Goal: Transaction & Acquisition: Purchase product/service

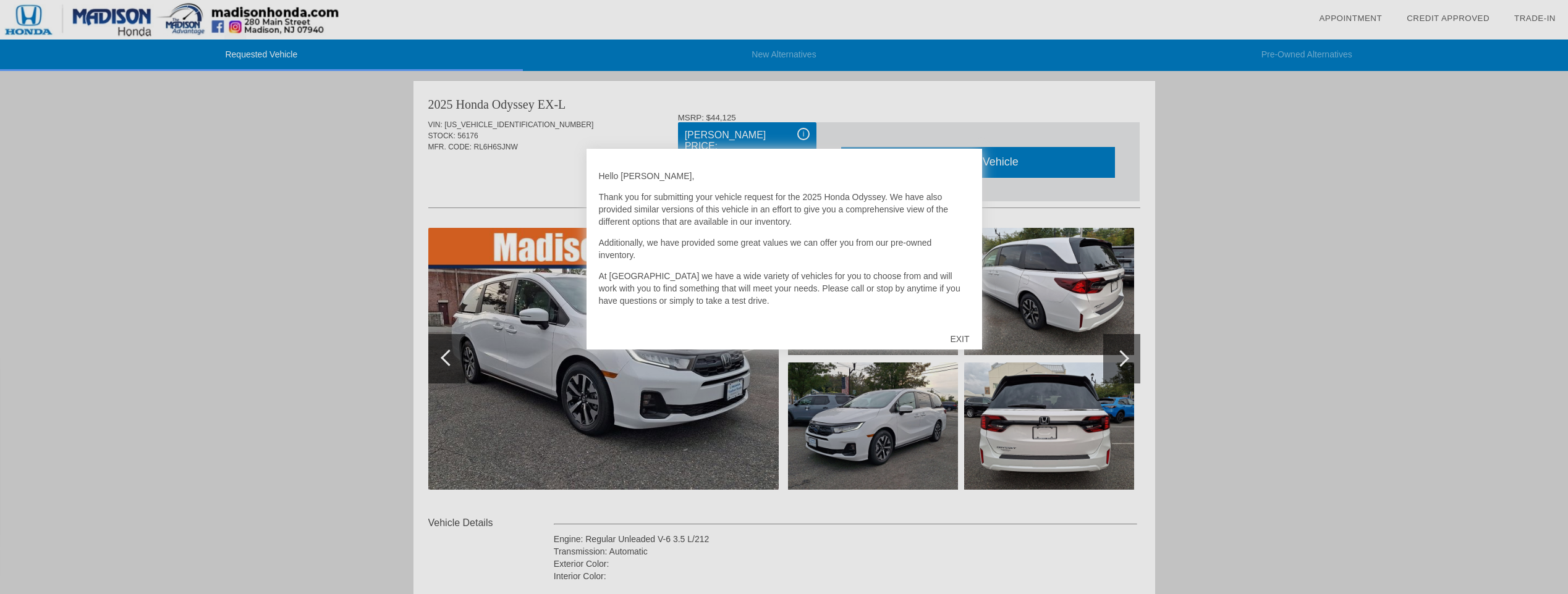
click at [1361, 197] on div at bounding box center [784, 297] width 1568 height 594
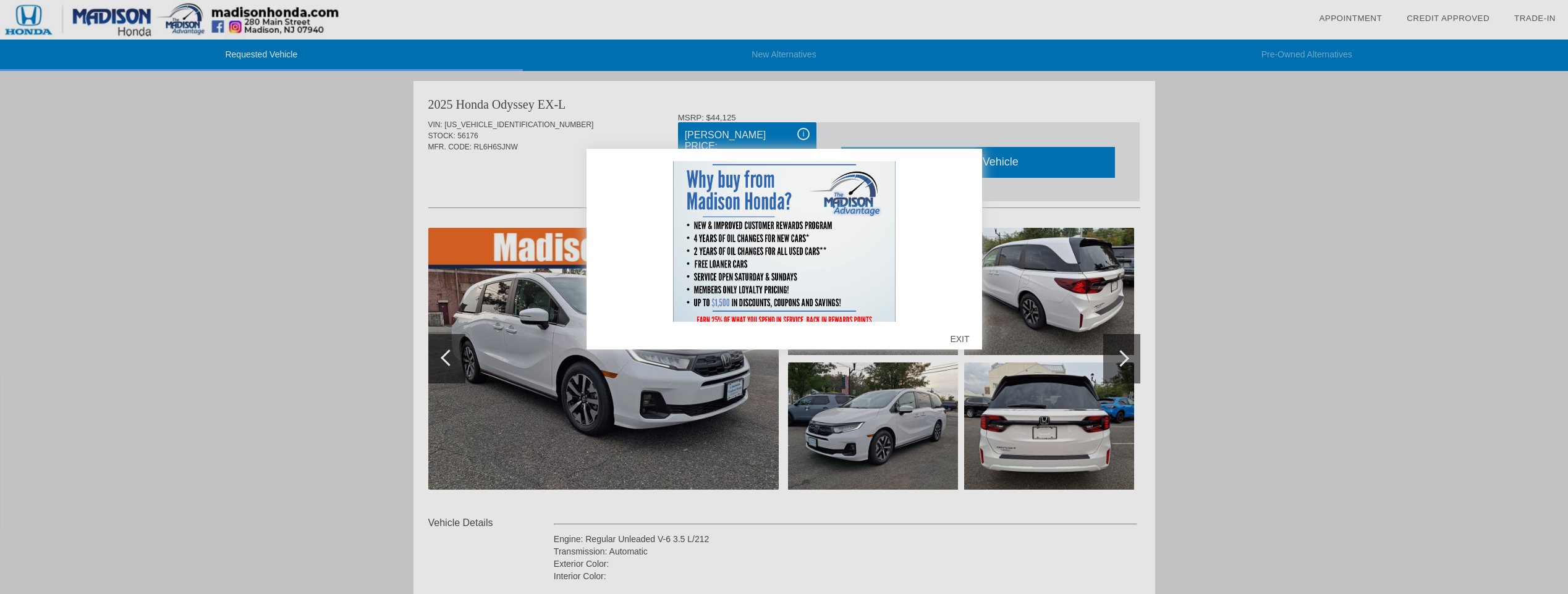
scroll to position [360, 0]
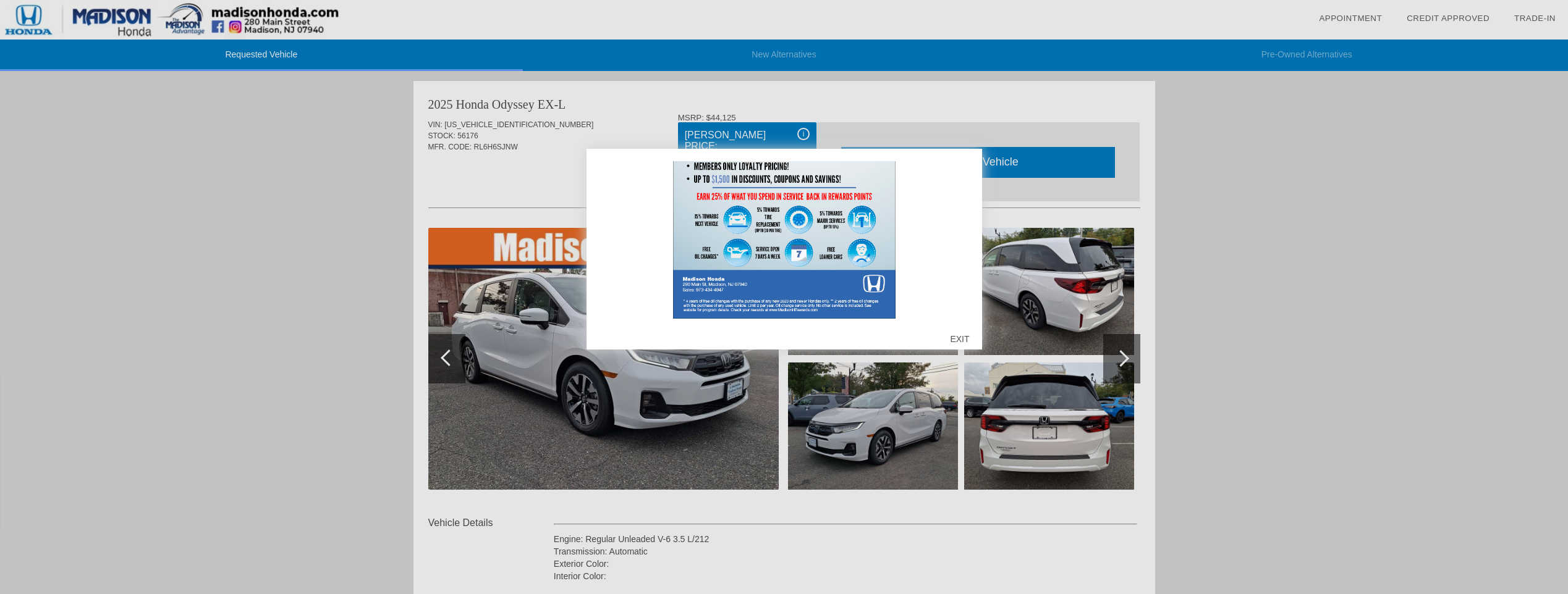
drag, startPoint x: 983, startPoint y: 353, endPoint x: 978, endPoint y: 347, distance: 7.8
click at [982, 352] on div at bounding box center [784, 297] width 1568 height 594
click at [968, 339] on div "EXIT" at bounding box center [959, 339] width 44 height 37
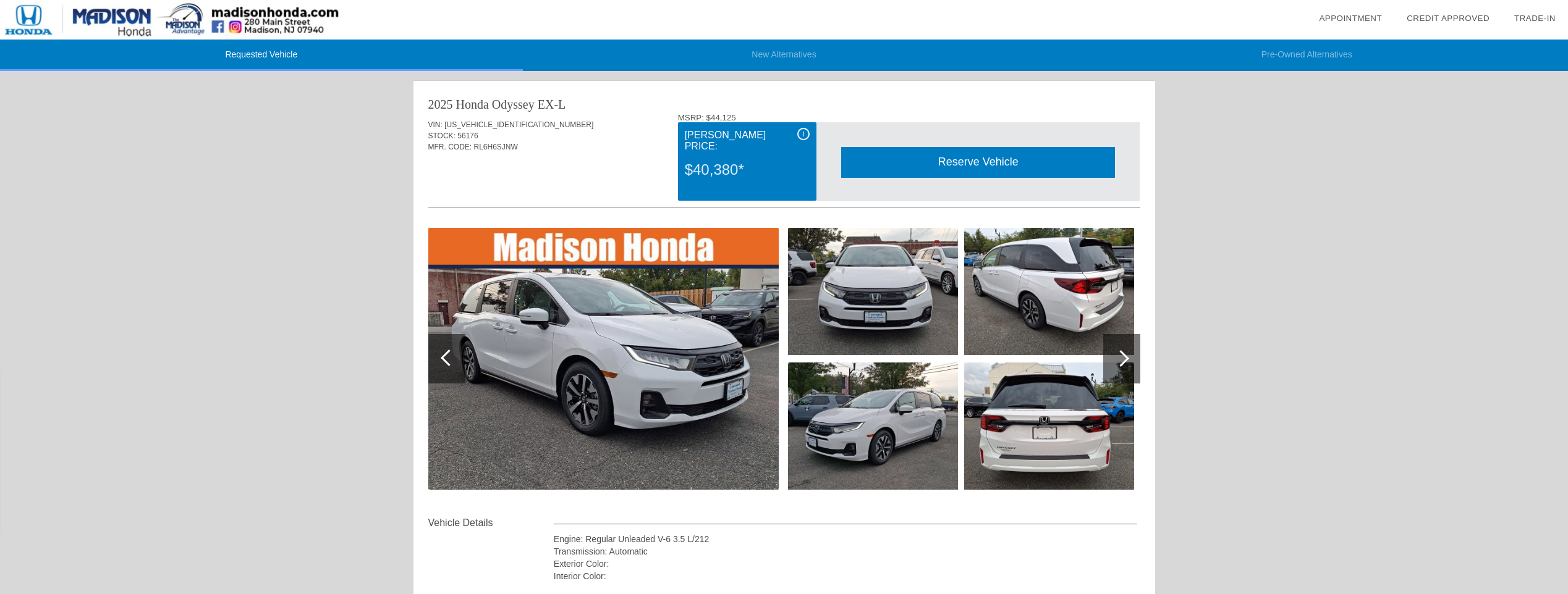
click at [715, 163] on div "$40,380*" at bounding box center [748, 170] width 125 height 32
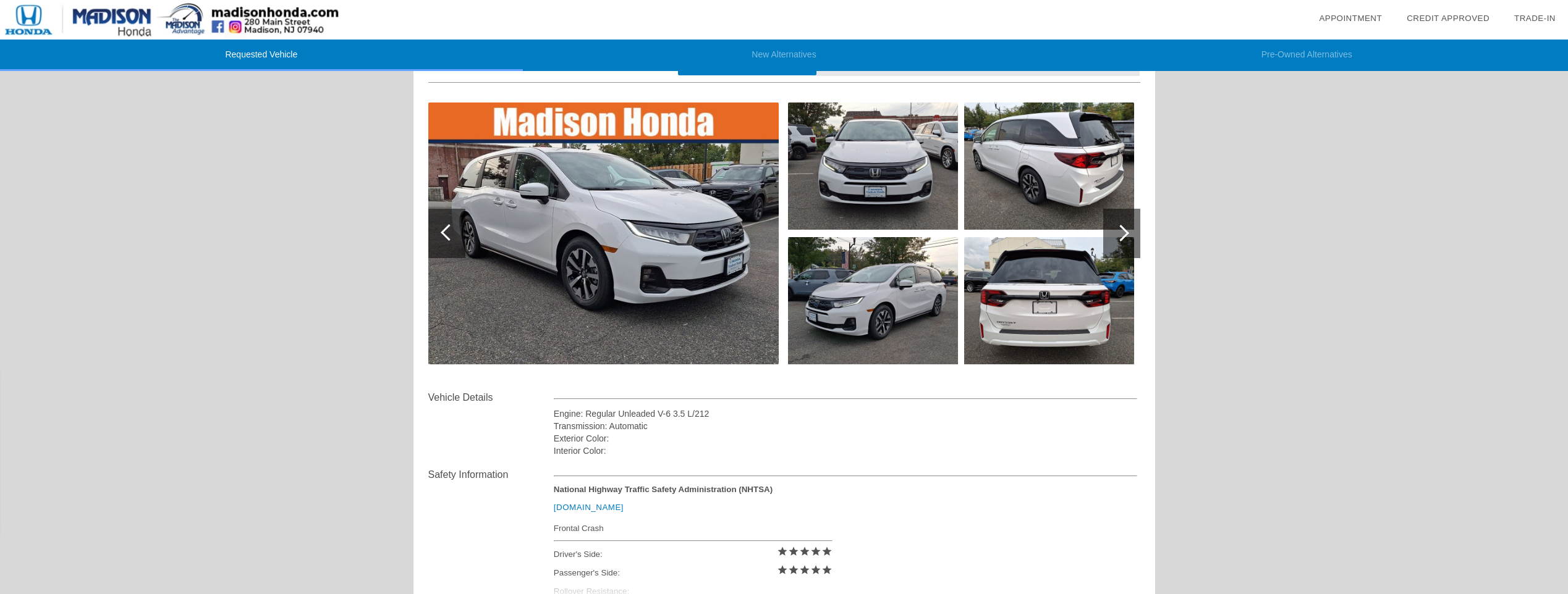
scroll to position [0, 0]
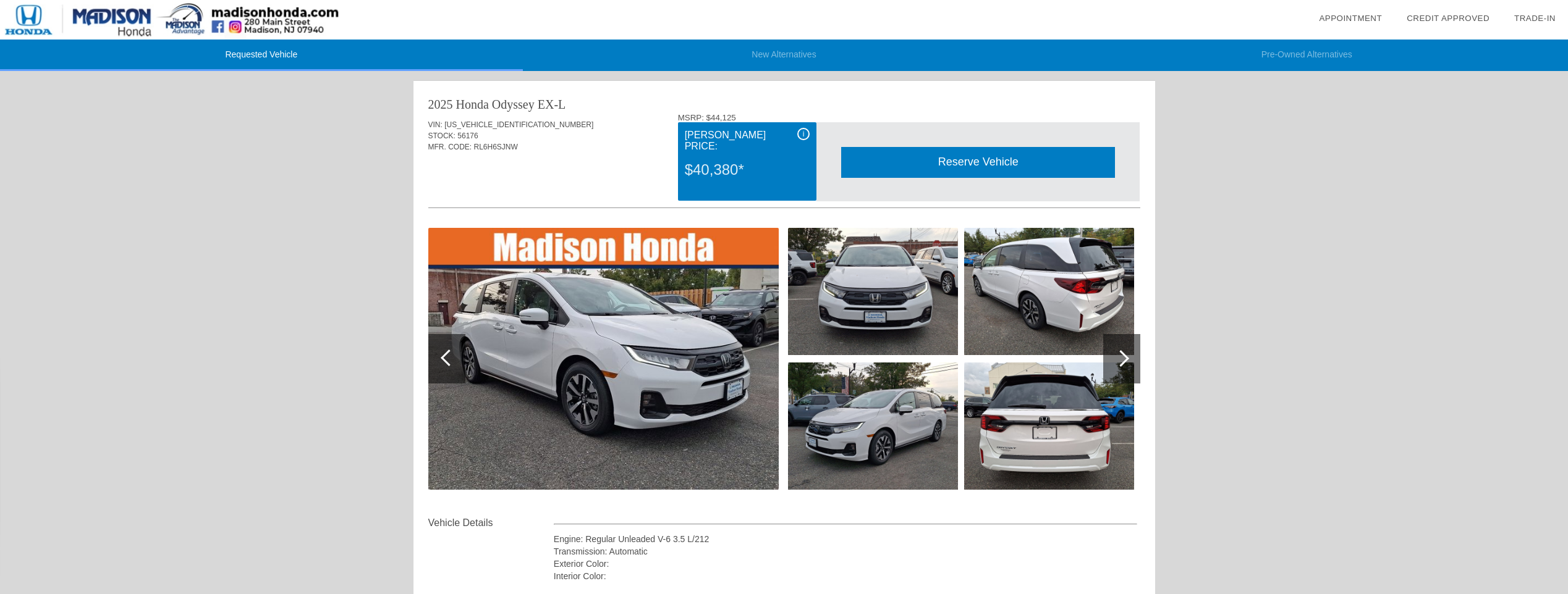
click at [715, 169] on div "$40,380*" at bounding box center [748, 170] width 125 height 32
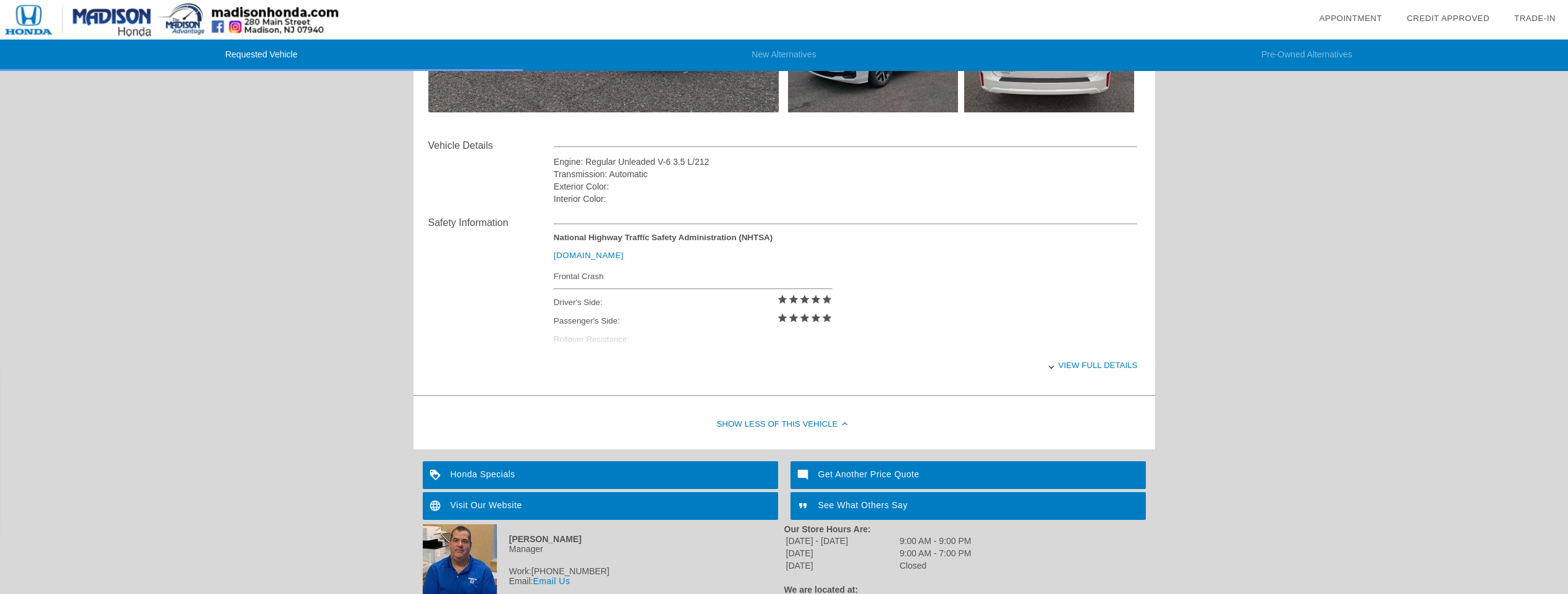
scroll to position [442, 0]
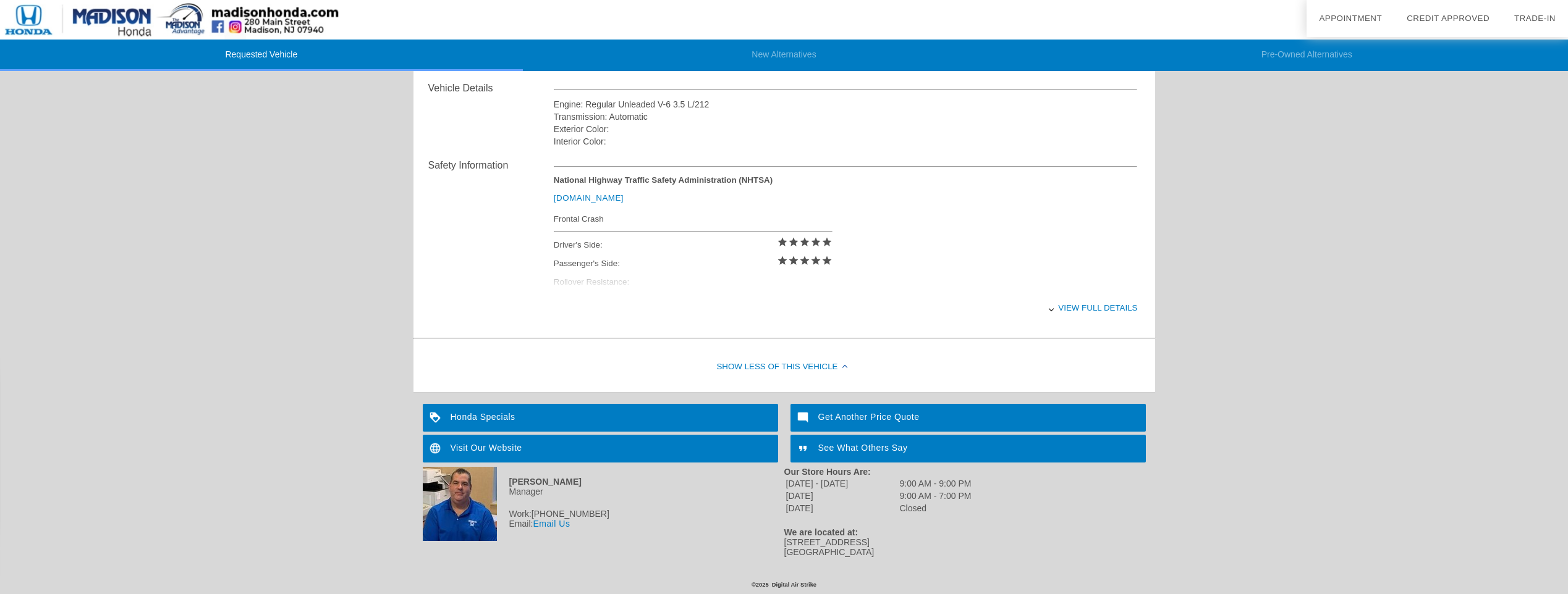
click at [786, 541] on div "[STREET_ADDRESS]" at bounding box center [964, 546] width 362 height 20
drag, startPoint x: 784, startPoint y: 542, endPoint x: 831, endPoint y: 551, distance: 47.9
click at [831, 551] on div "[STREET_ADDRESS]" at bounding box center [964, 546] width 362 height 20
copy div "[STREET_ADDRESS]"
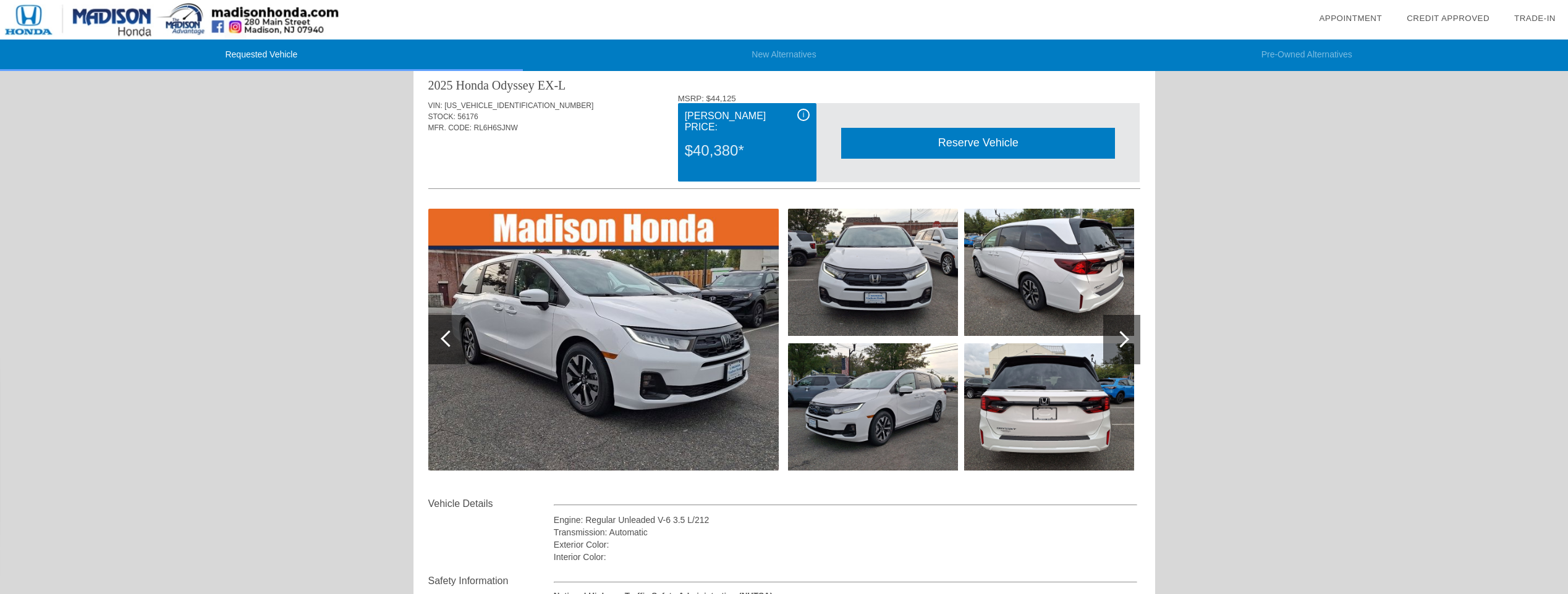
scroll to position [9, 0]
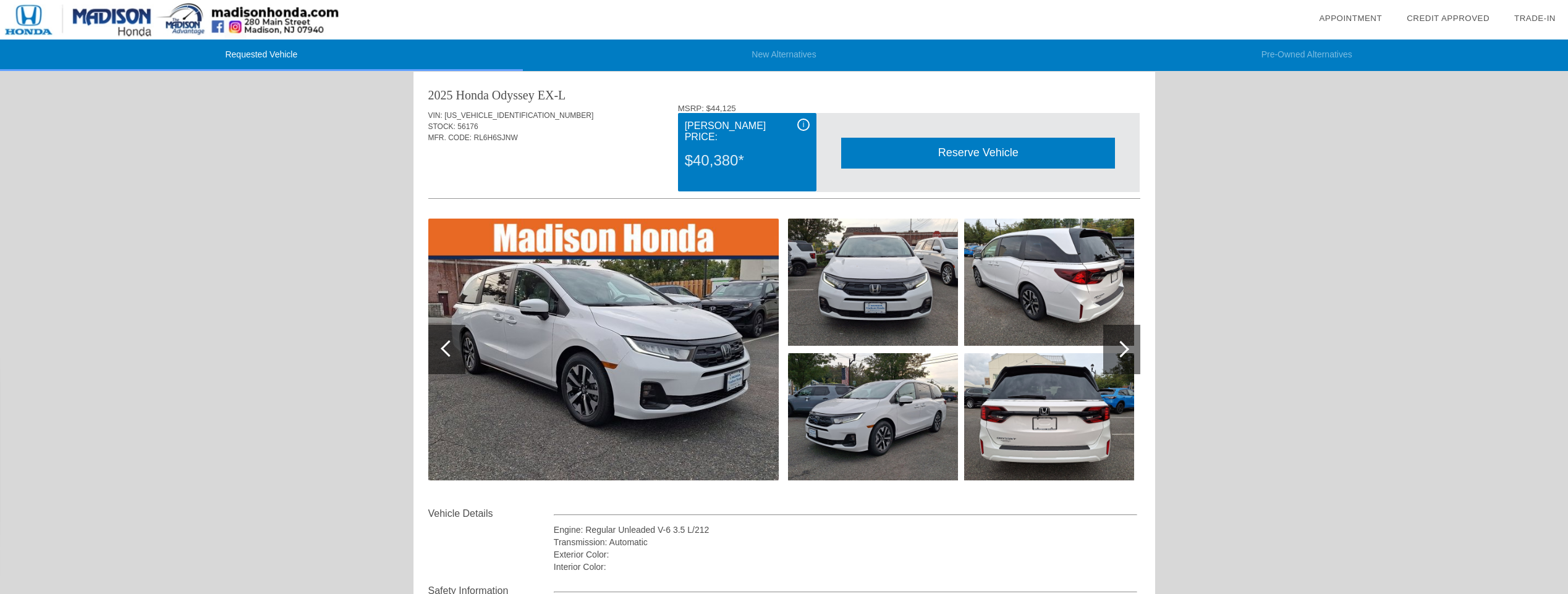
click at [612, 330] on img at bounding box center [603, 349] width 350 height 262
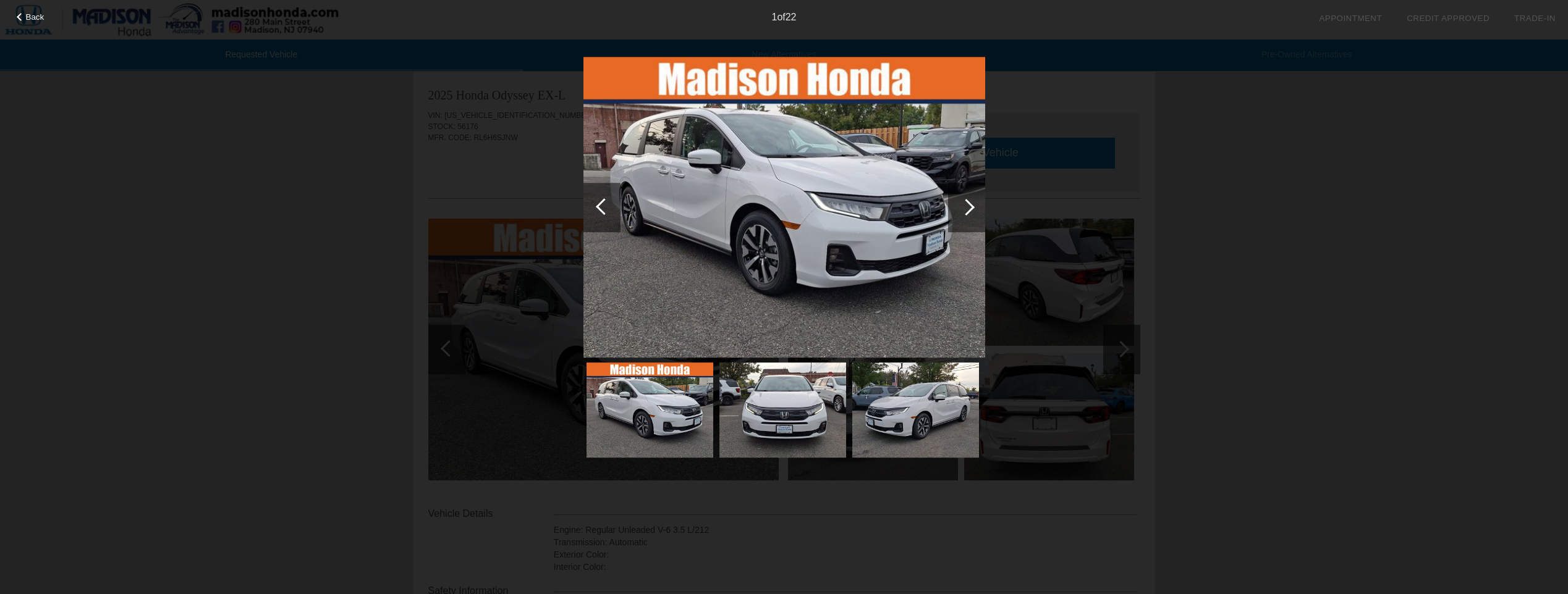
click at [970, 203] on div at bounding box center [966, 207] width 17 height 17
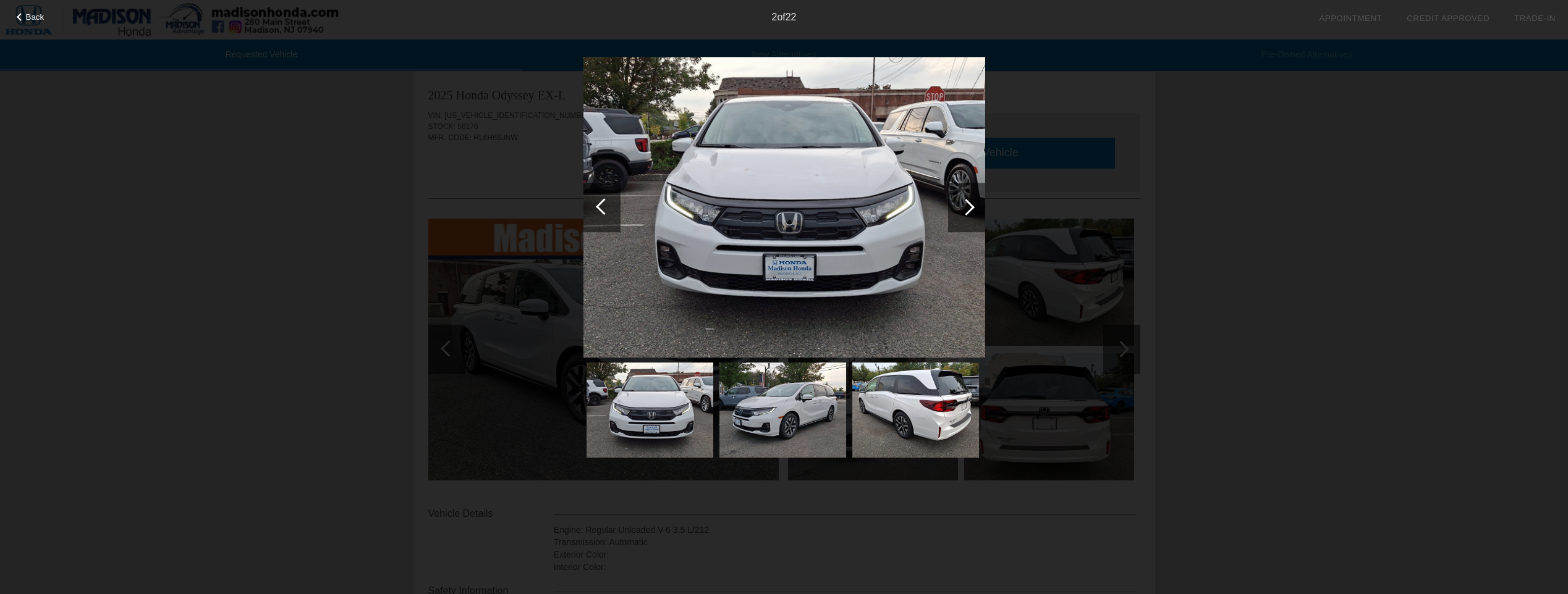
click at [970, 205] on div at bounding box center [966, 207] width 17 height 17
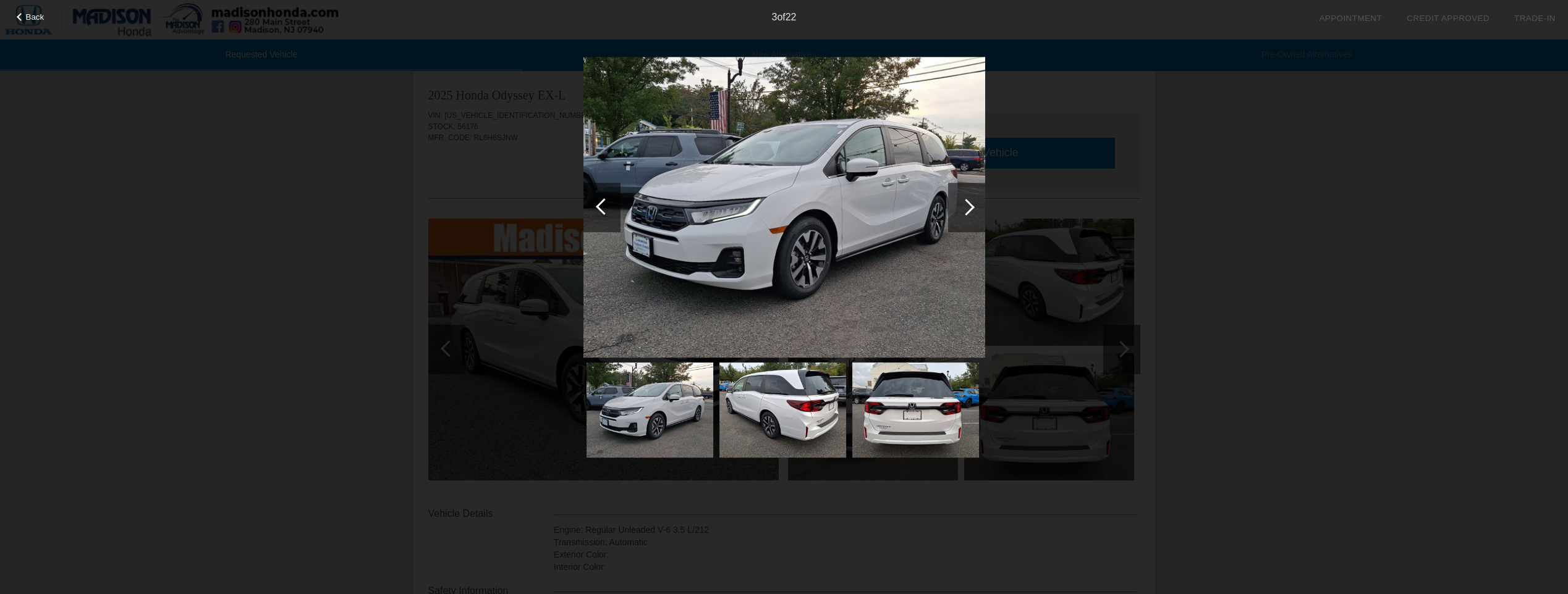
click at [962, 214] on div at bounding box center [966, 207] width 37 height 50
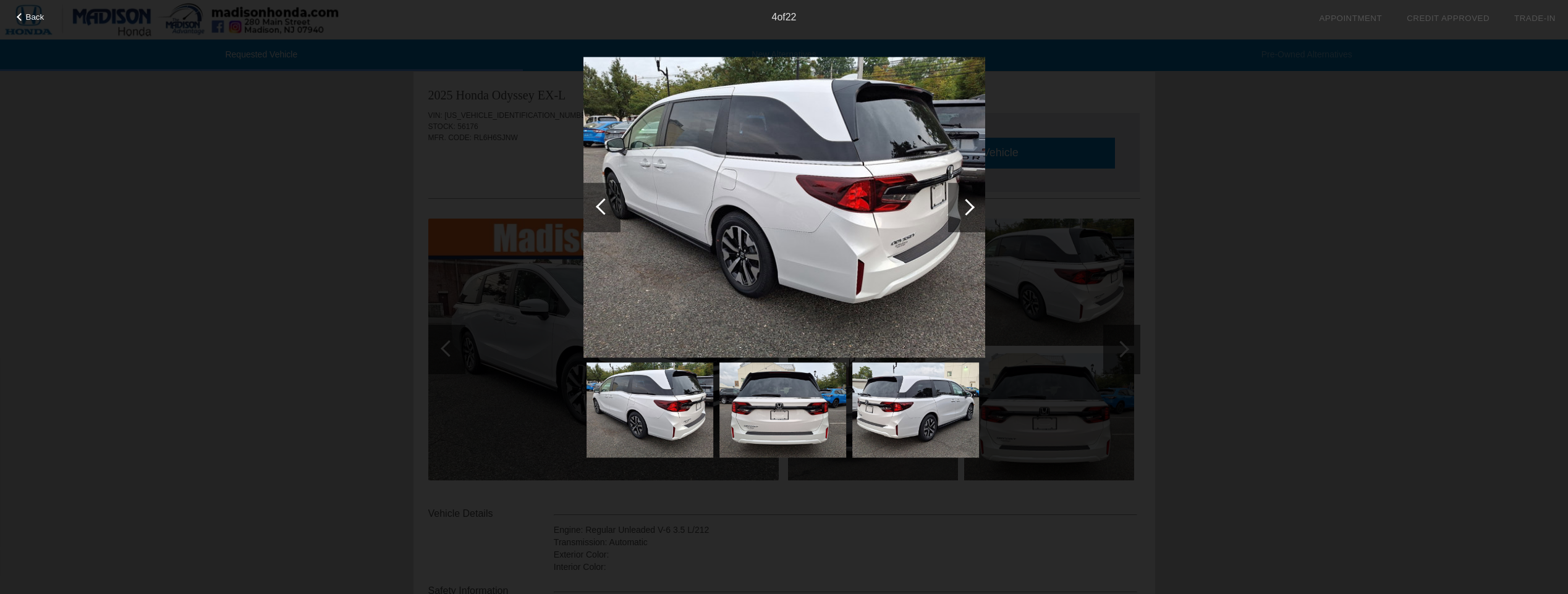
click at [962, 214] on div at bounding box center [966, 207] width 37 height 50
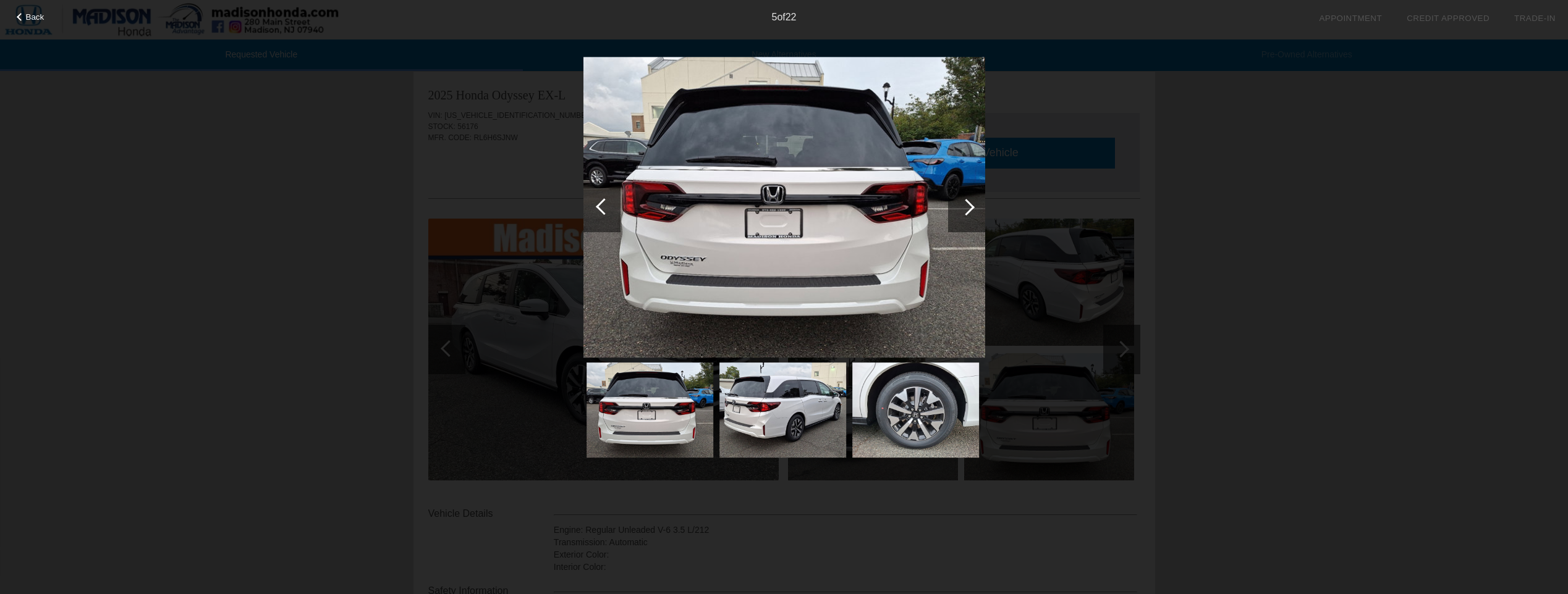
click at [962, 214] on div at bounding box center [966, 207] width 37 height 50
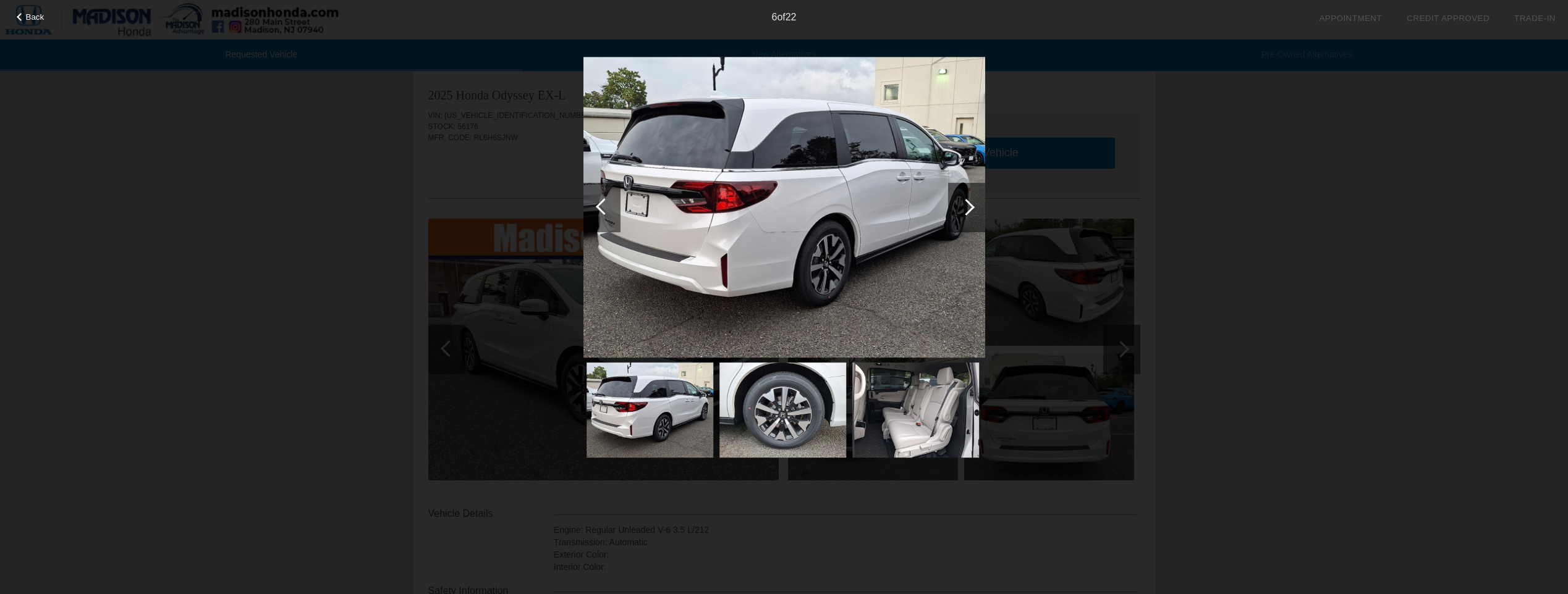
click at [962, 214] on div at bounding box center [966, 207] width 37 height 50
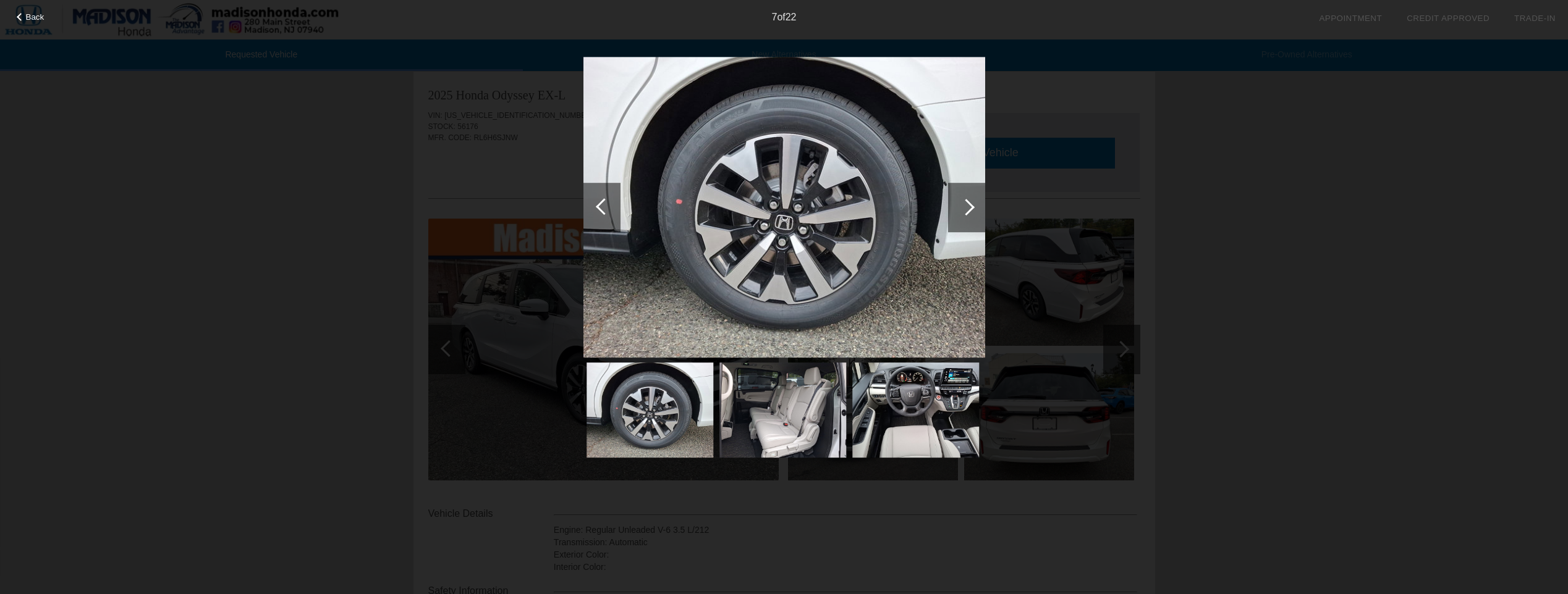
click at [962, 214] on div at bounding box center [966, 207] width 37 height 50
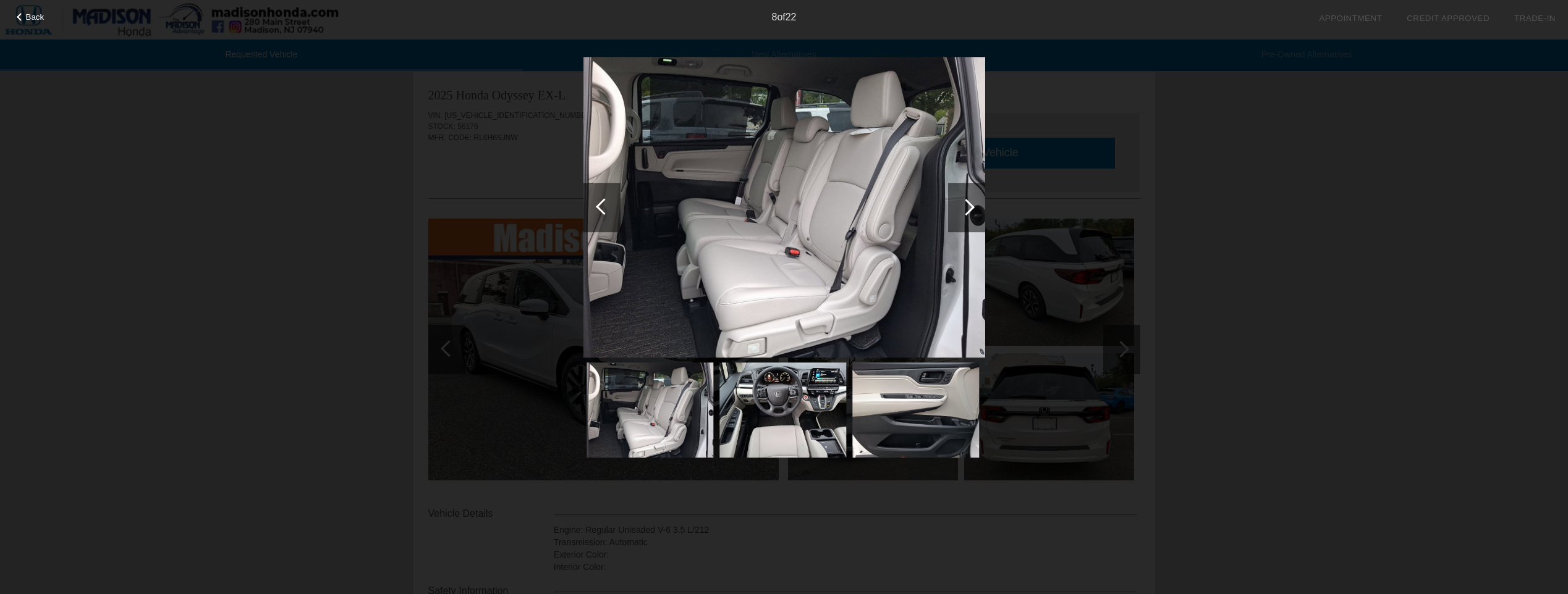
click at [962, 214] on div at bounding box center [966, 207] width 37 height 50
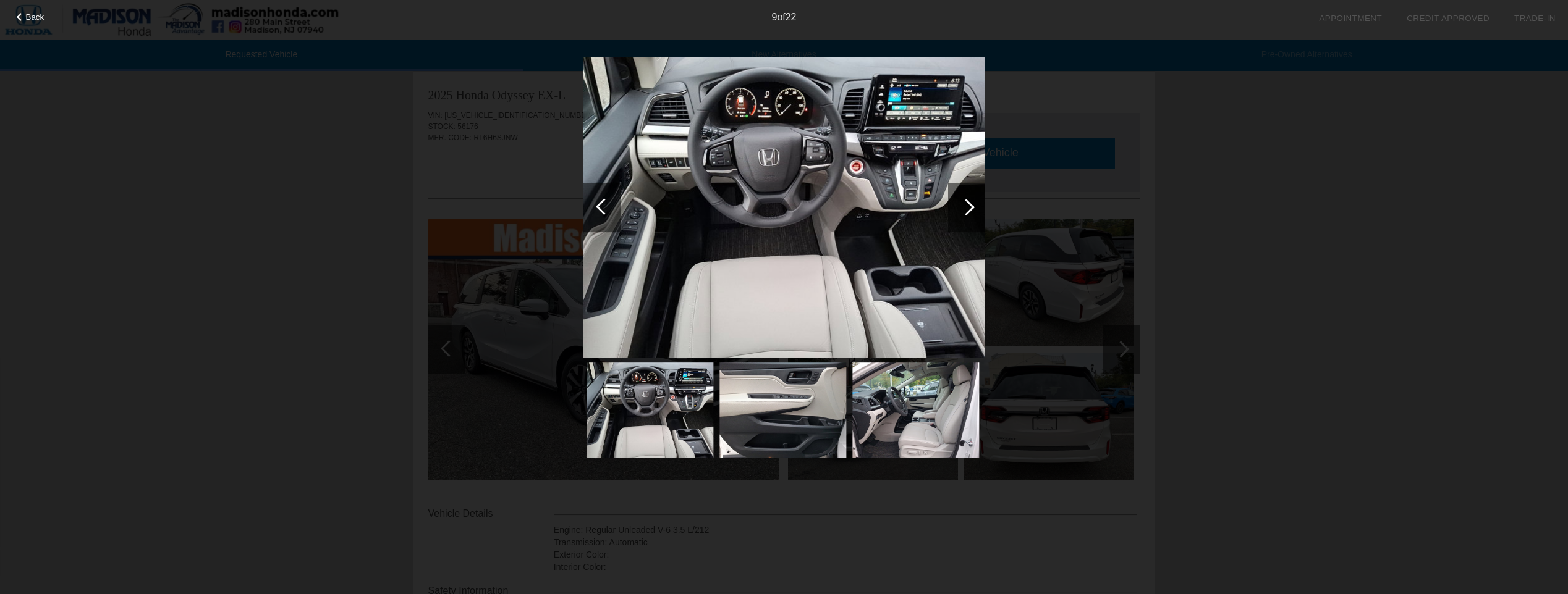
click at [962, 214] on div at bounding box center [966, 207] width 37 height 50
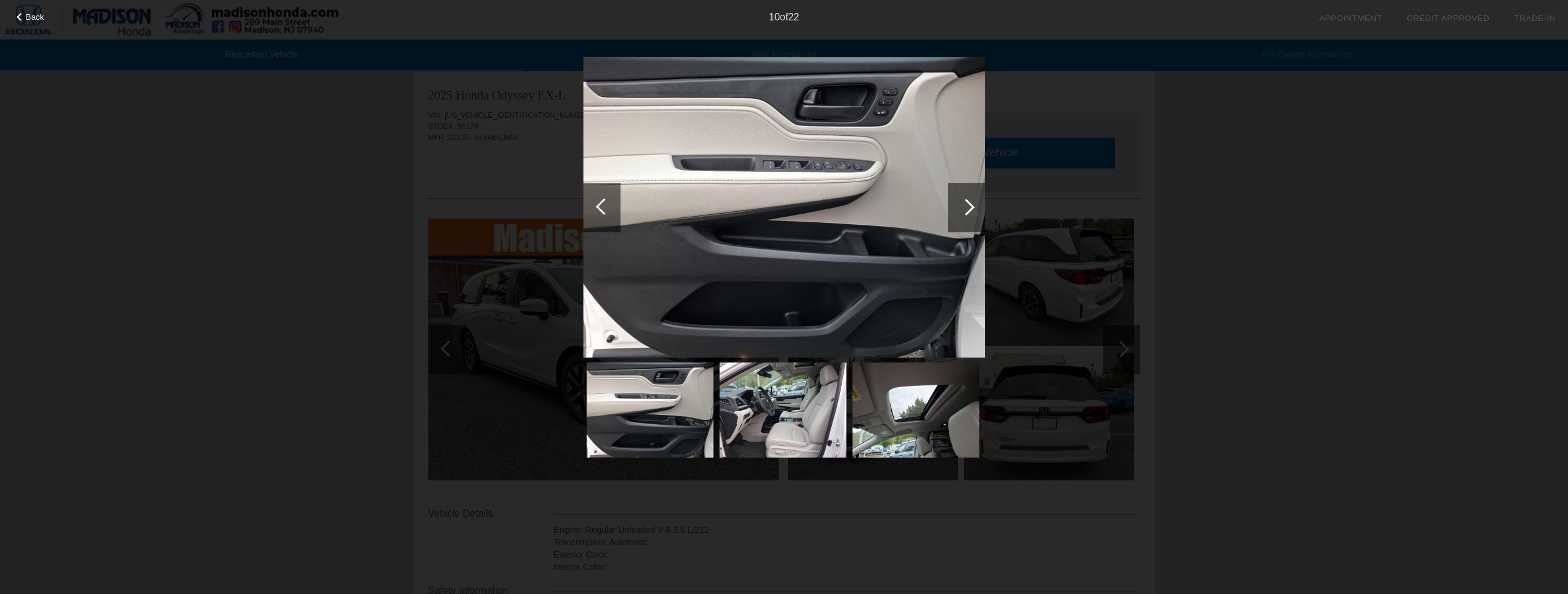
click at [962, 214] on div at bounding box center [966, 207] width 37 height 50
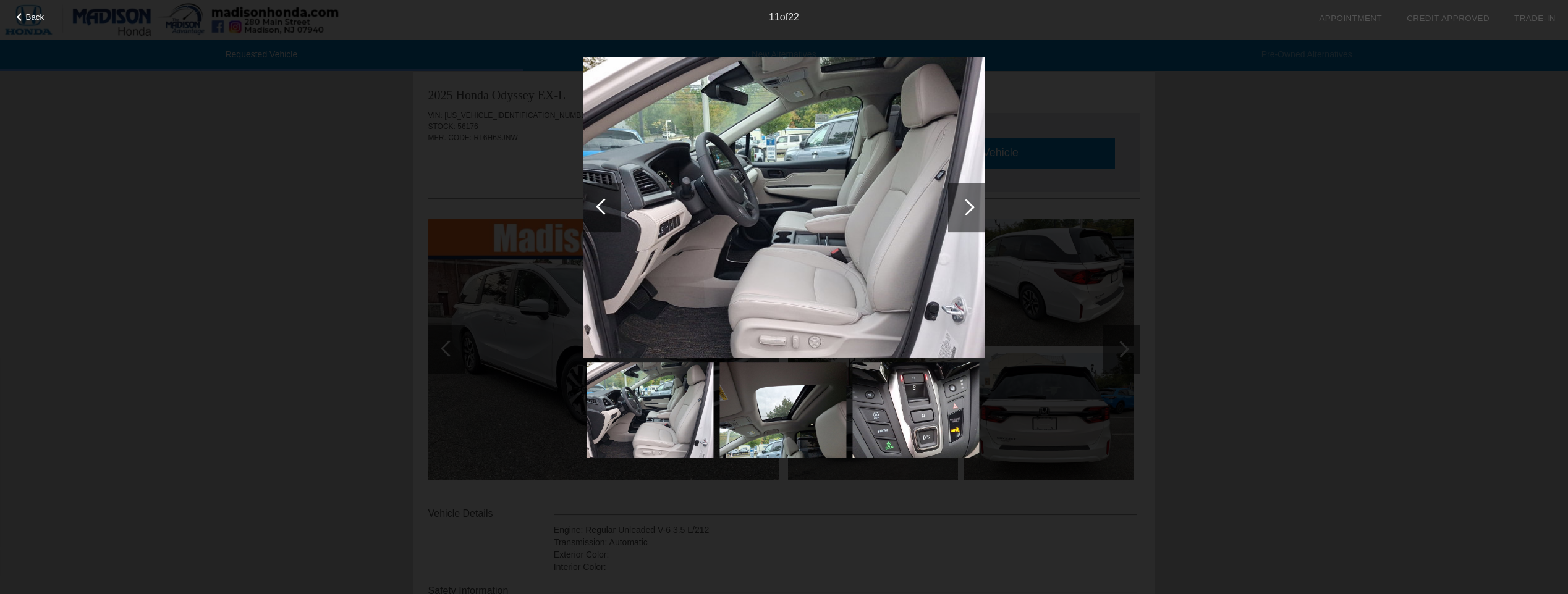
click at [962, 214] on div at bounding box center [966, 207] width 37 height 50
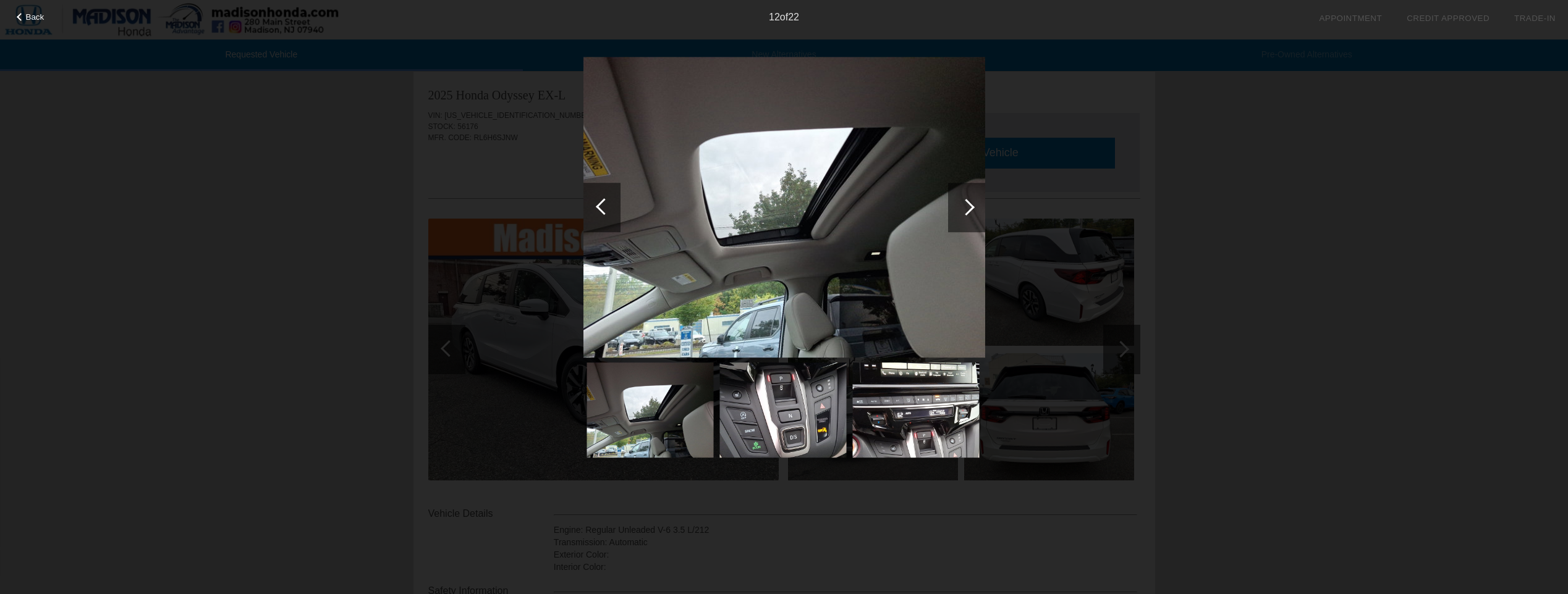
click at [962, 214] on div at bounding box center [966, 207] width 37 height 50
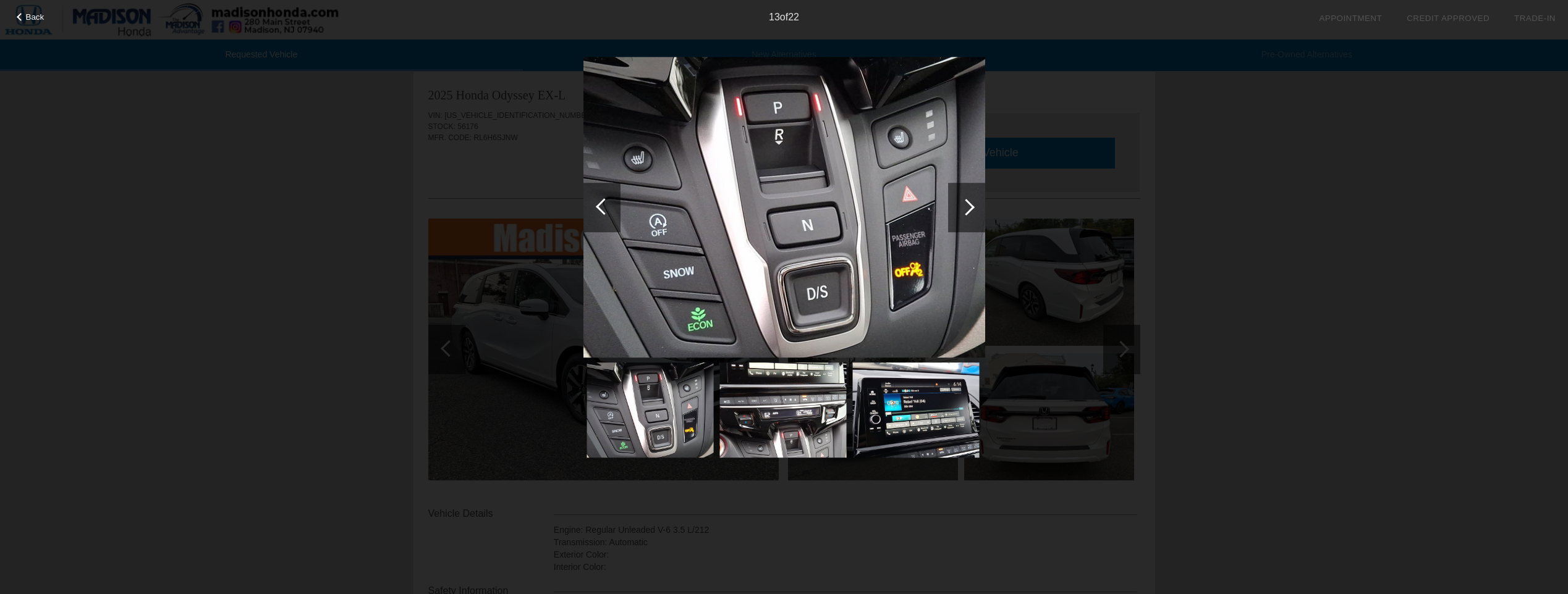
click at [962, 214] on div at bounding box center [966, 207] width 37 height 50
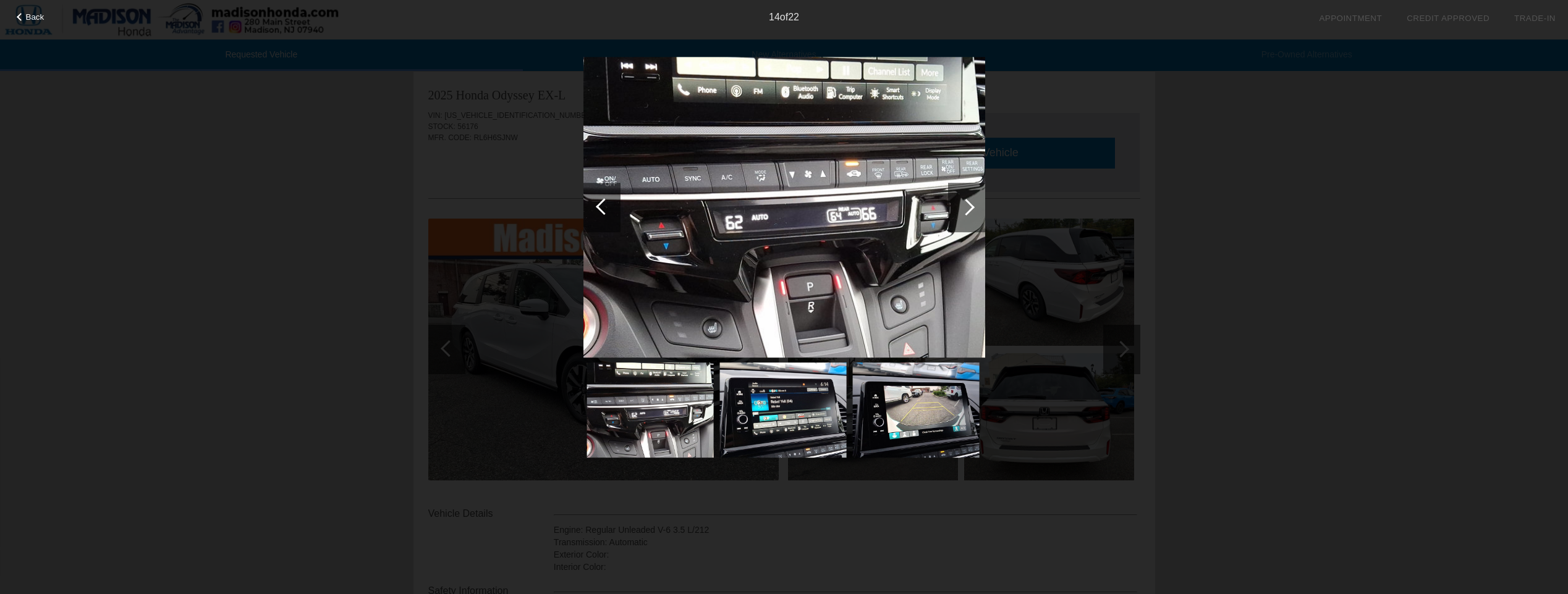
click at [962, 214] on div at bounding box center [966, 207] width 37 height 50
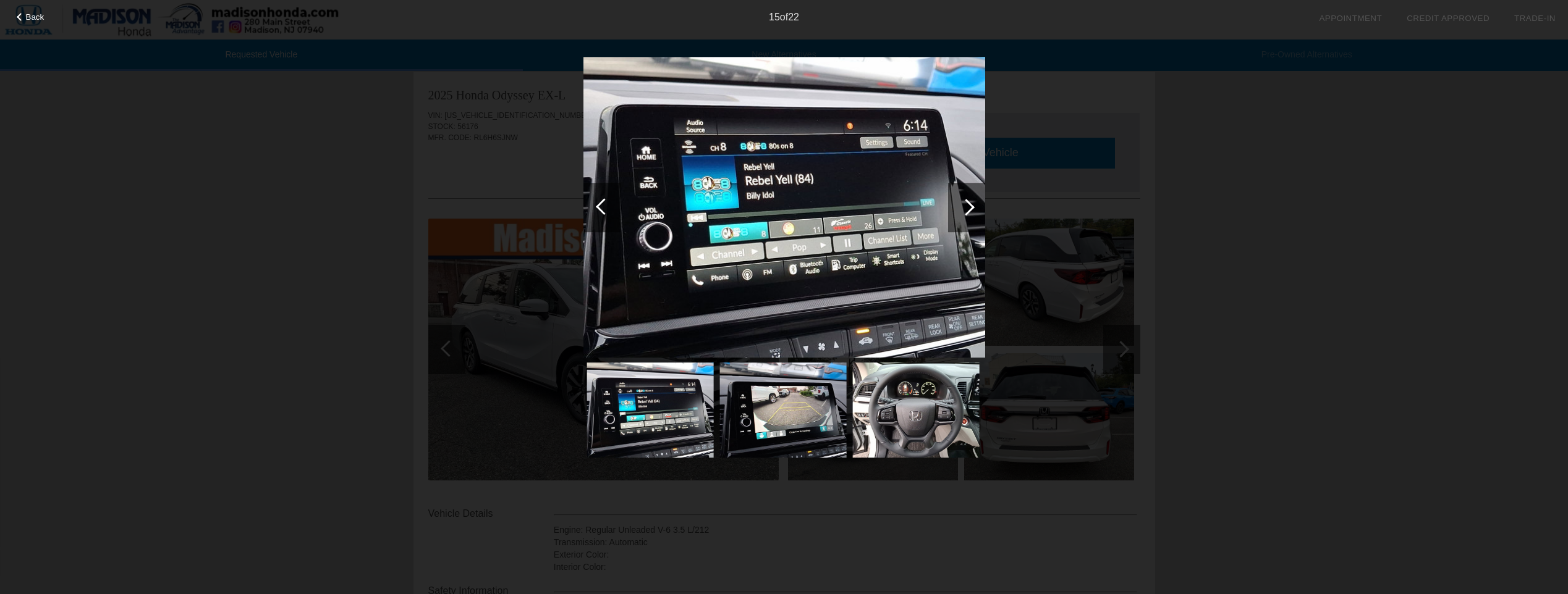
click at [1349, 210] on div "Back 15 of 22" at bounding box center [784, 297] width 1568 height 594
click at [1391, 200] on div "Back 15 of 22" at bounding box center [784, 297] width 1568 height 594
click at [878, 524] on div "Back 15 of 22" at bounding box center [784, 297] width 1568 height 594
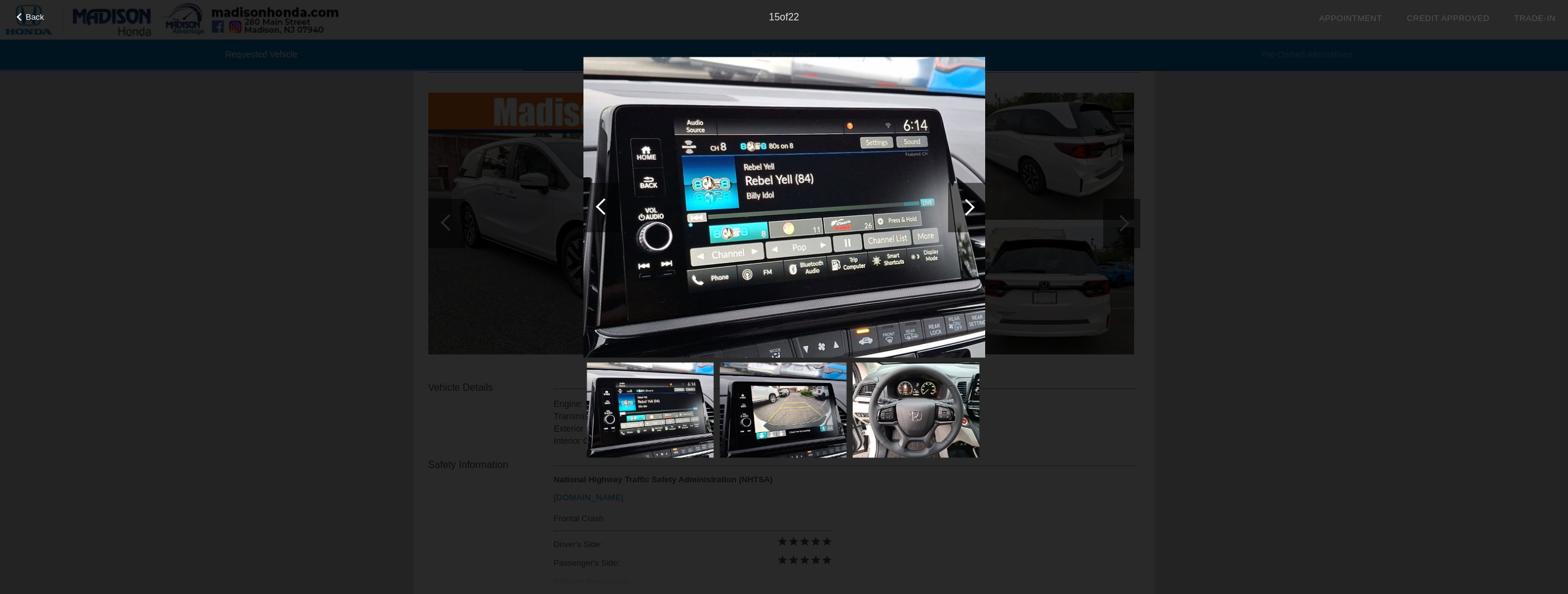
scroll to position [318, 0]
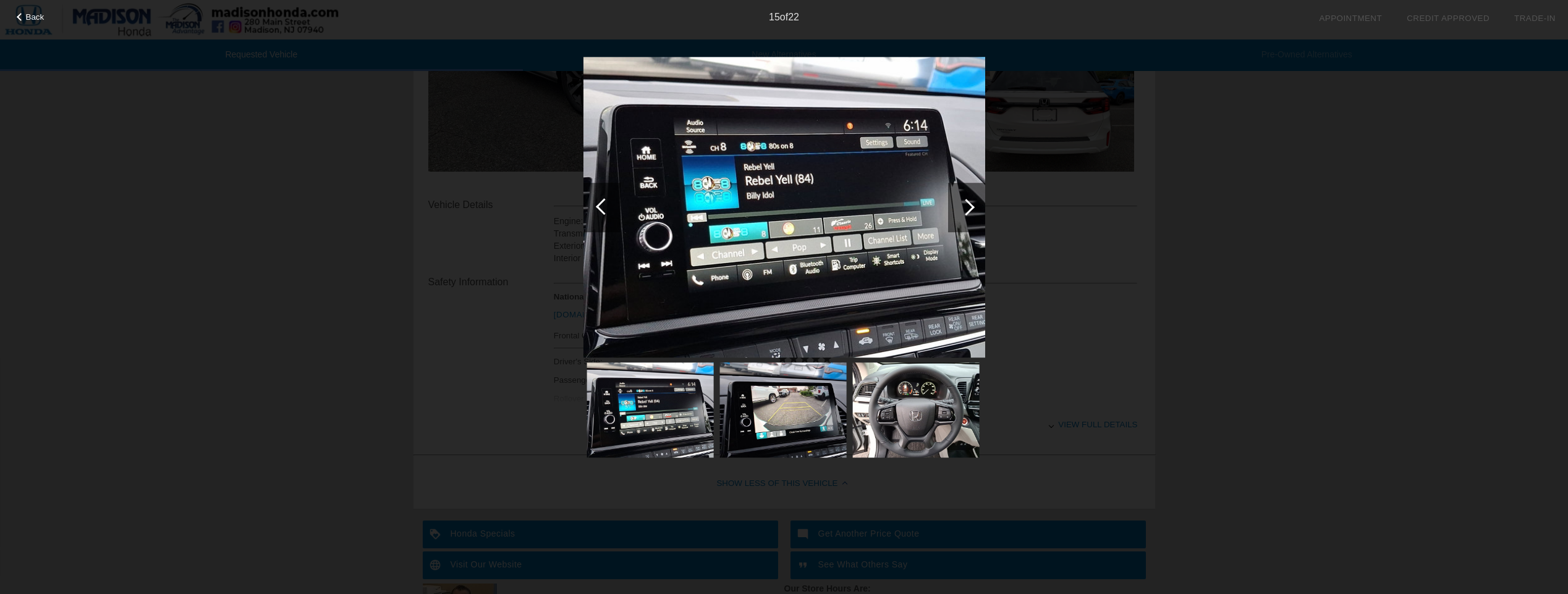
click at [1406, 177] on div "Back 15 of 22" at bounding box center [784, 297] width 1568 height 594
drag, startPoint x: 1298, startPoint y: 263, endPoint x: 1168, endPoint y: 361, distance: 162.8
click at [1256, 301] on div "Back 15 of 22" at bounding box center [784, 297] width 1568 height 594
click at [1092, 399] on div "Back 15 of 22" at bounding box center [784, 297] width 1568 height 594
click at [1023, 223] on div "Back 15 of 22" at bounding box center [784, 297] width 1568 height 594
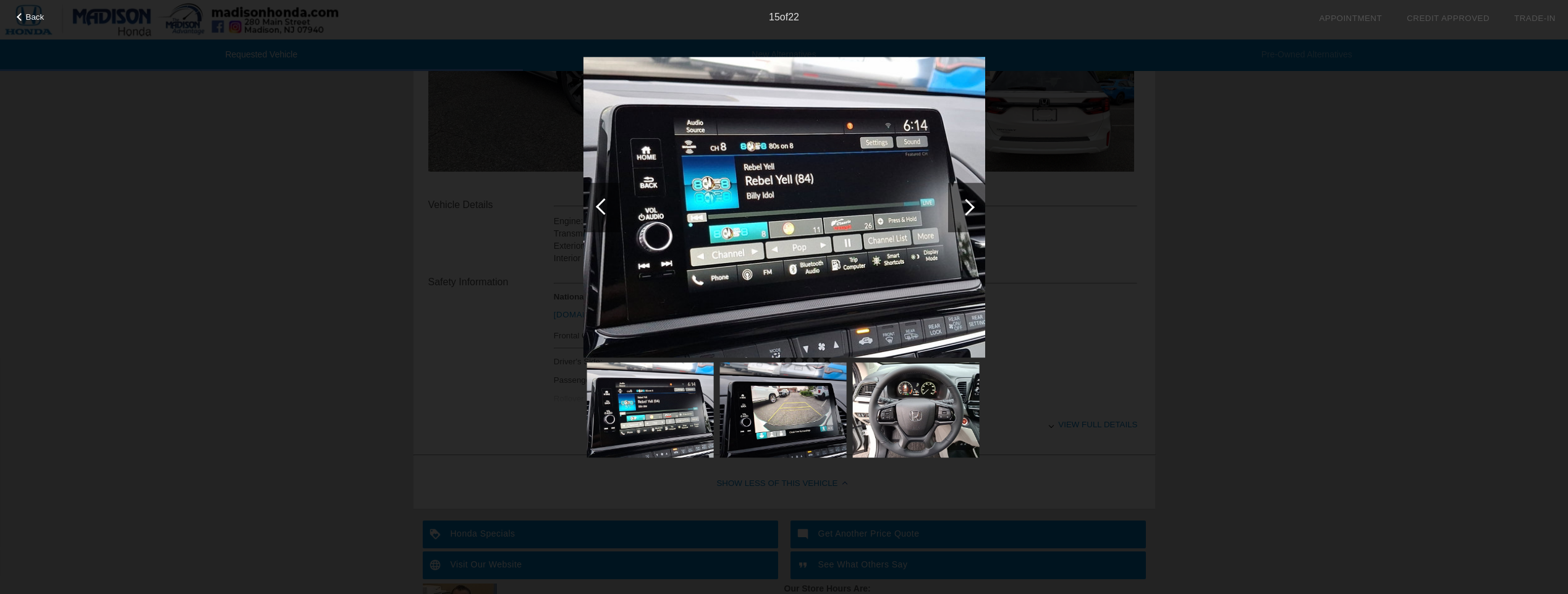
click at [973, 214] on div at bounding box center [966, 207] width 37 height 50
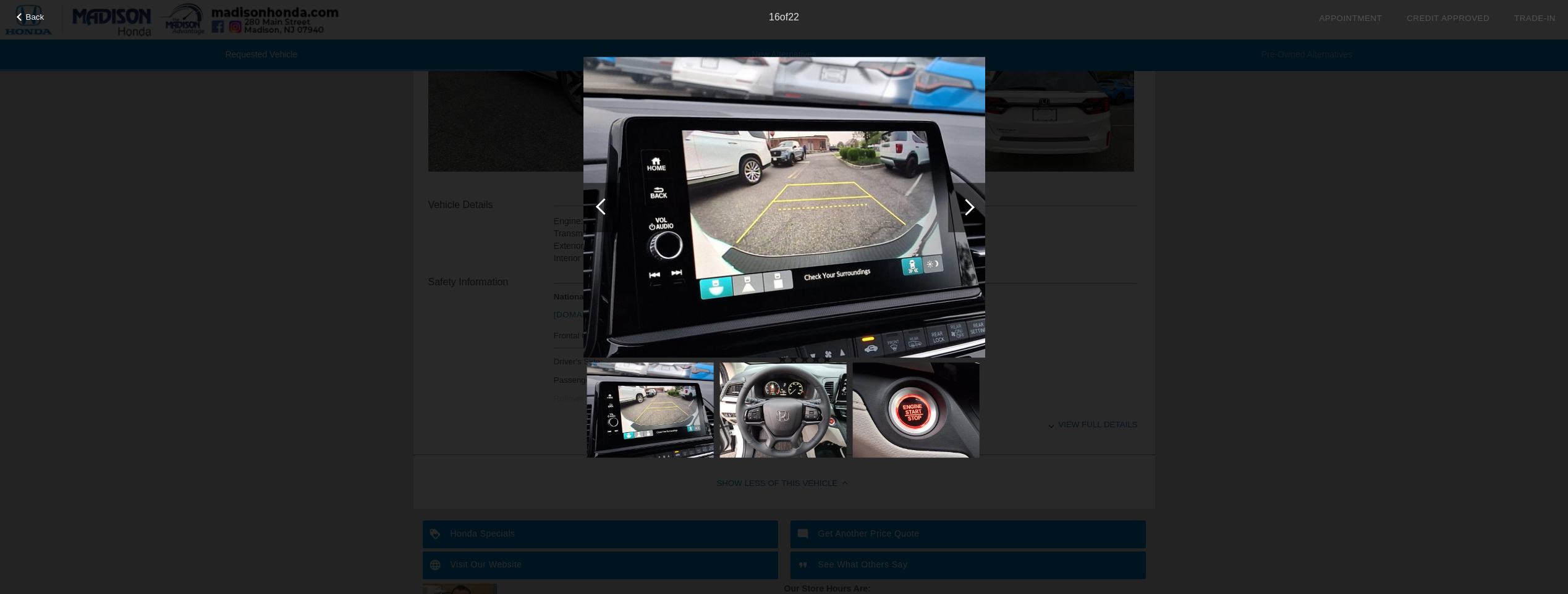
click at [973, 214] on div at bounding box center [966, 207] width 37 height 50
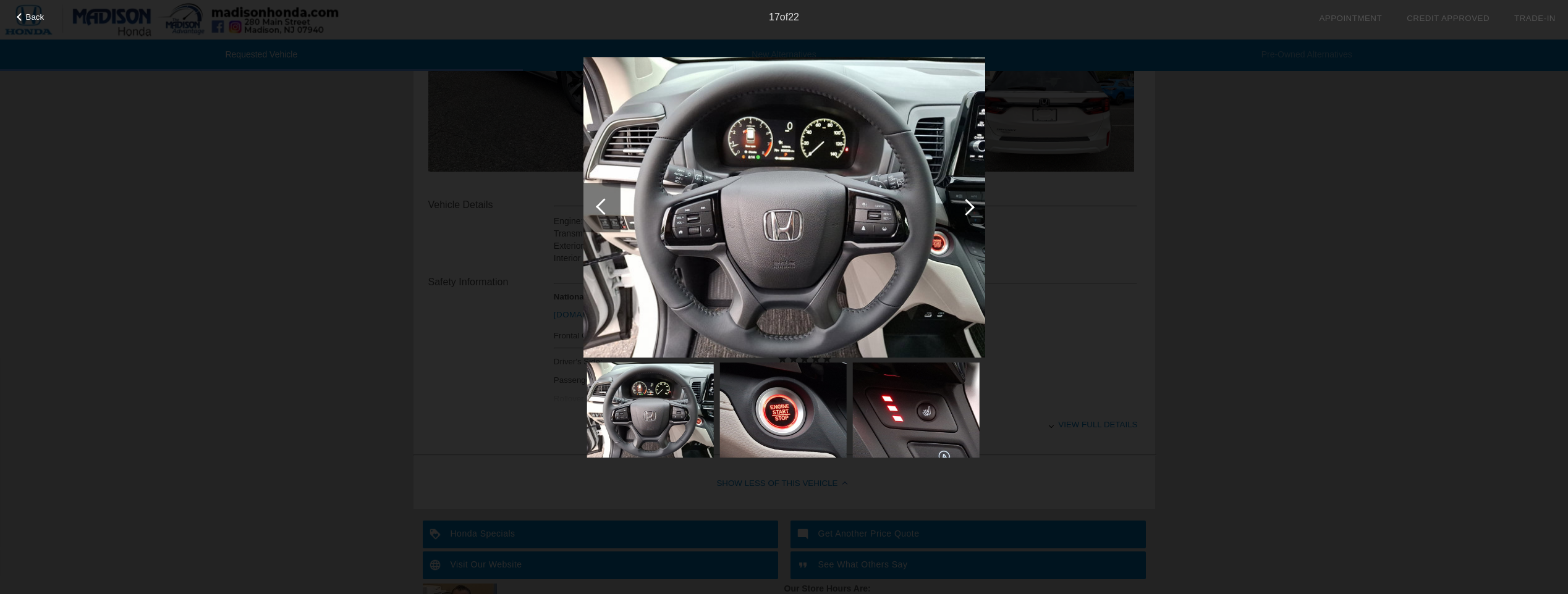
click at [973, 214] on div at bounding box center [966, 207] width 37 height 50
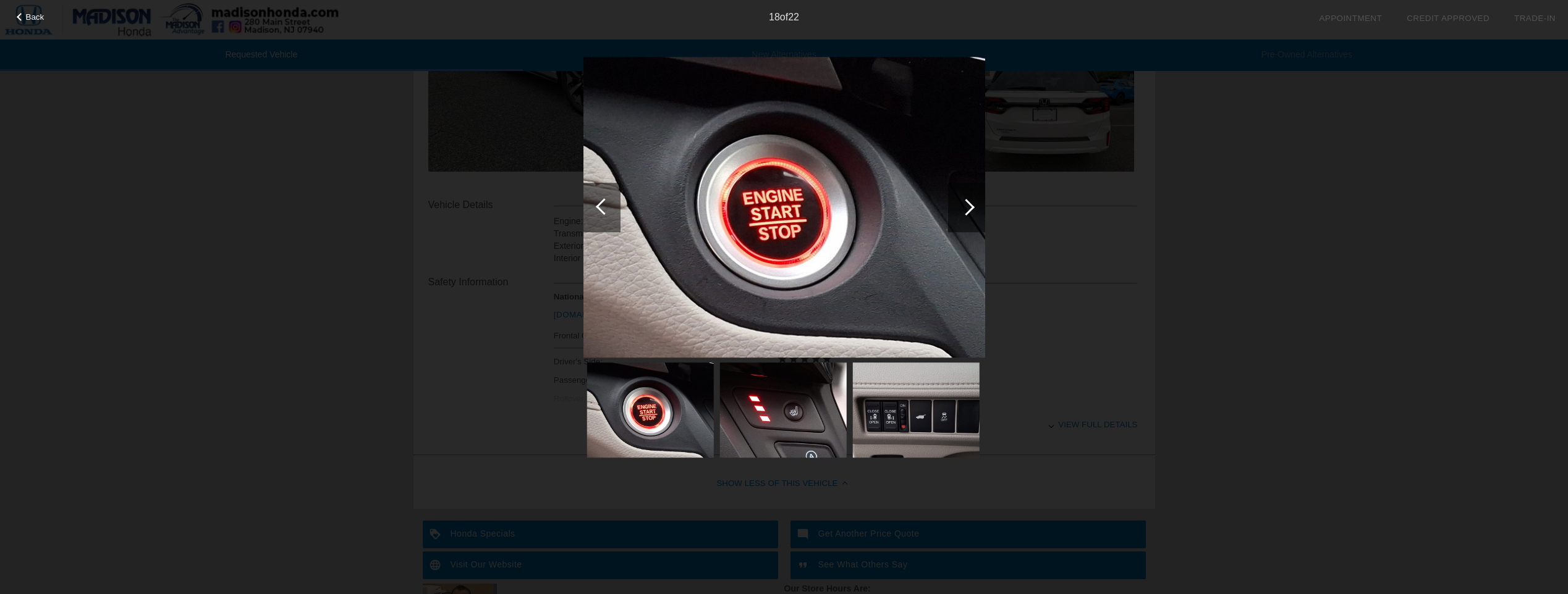
click at [600, 220] on div at bounding box center [602, 207] width 37 height 50
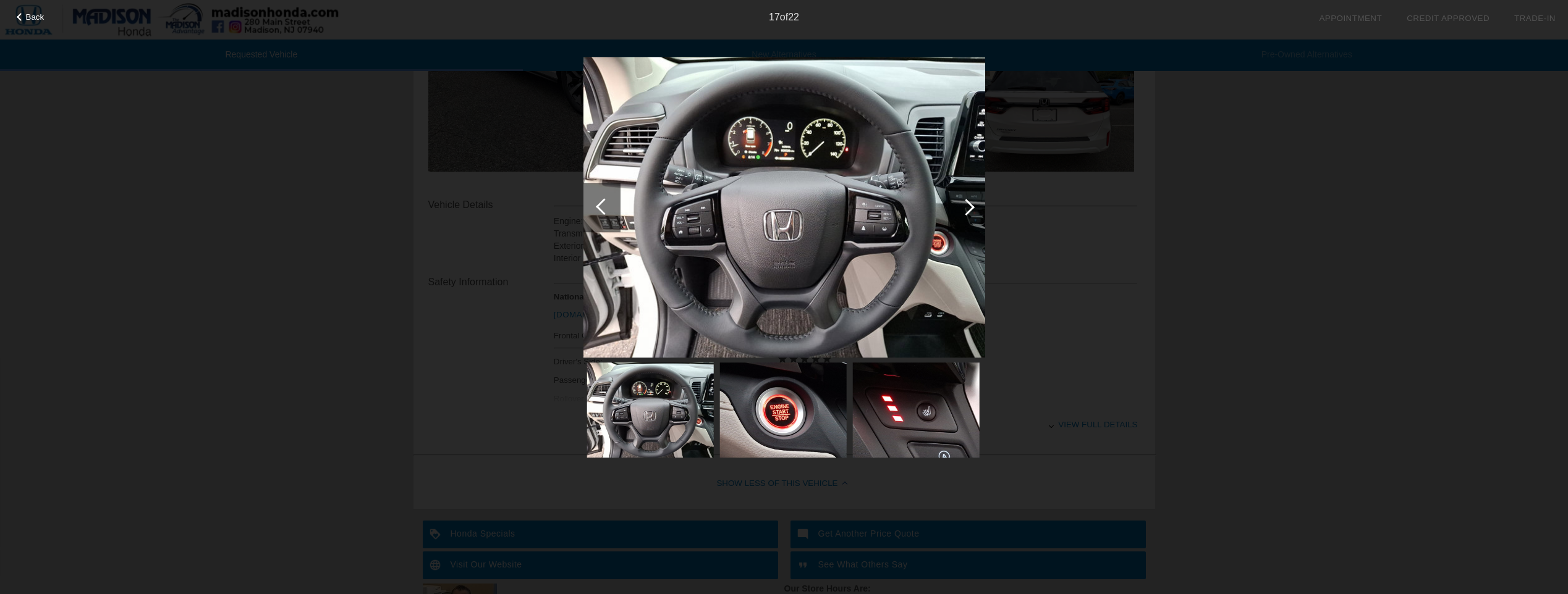
click at [600, 220] on div at bounding box center [602, 207] width 37 height 50
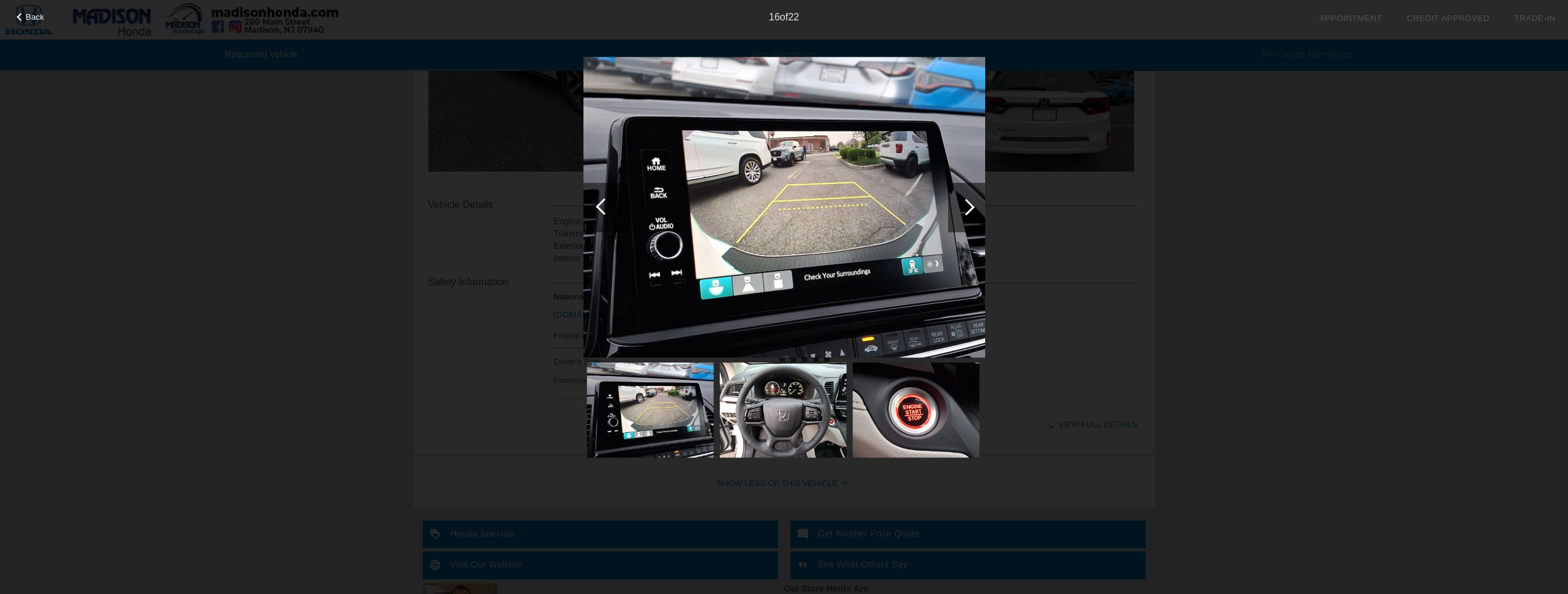
click at [964, 205] on div at bounding box center [966, 207] width 17 height 17
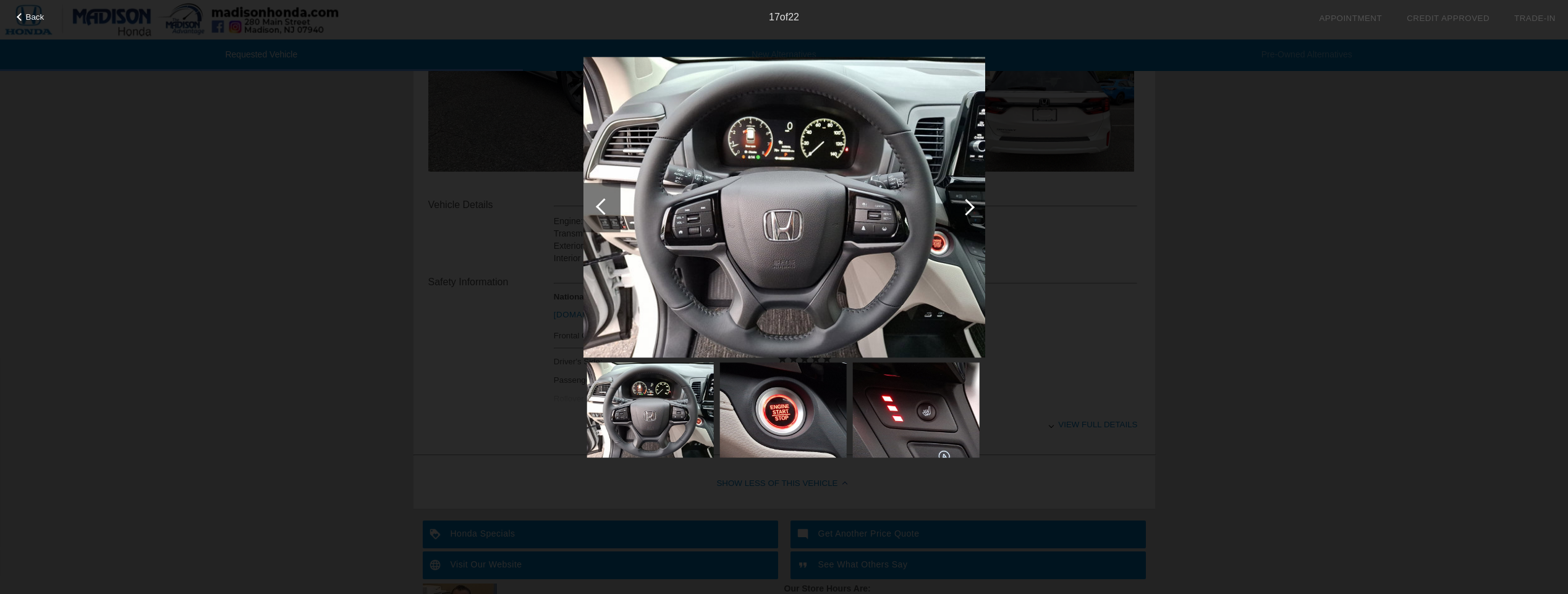
click at [964, 205] on div at bounding box center [966, 207] width 17 height 17
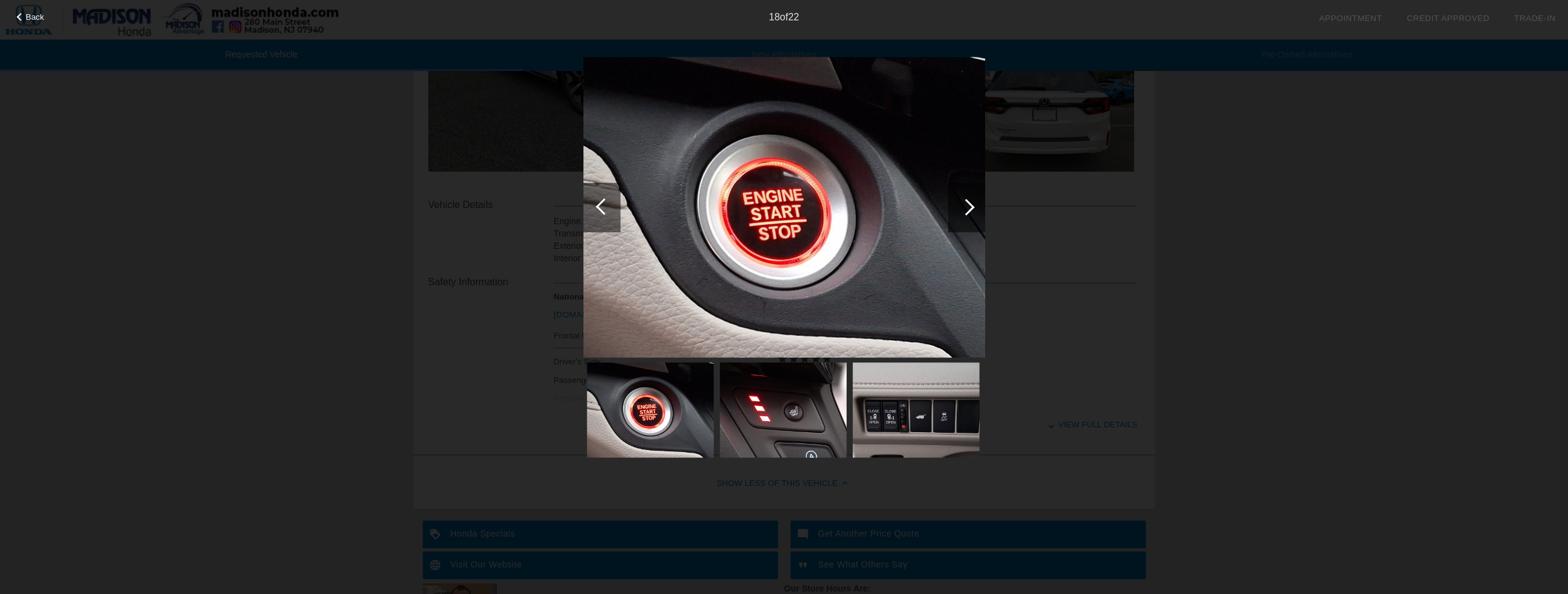
click at [964, 205] on div at bounding box center [966, 207] width 17 height 17
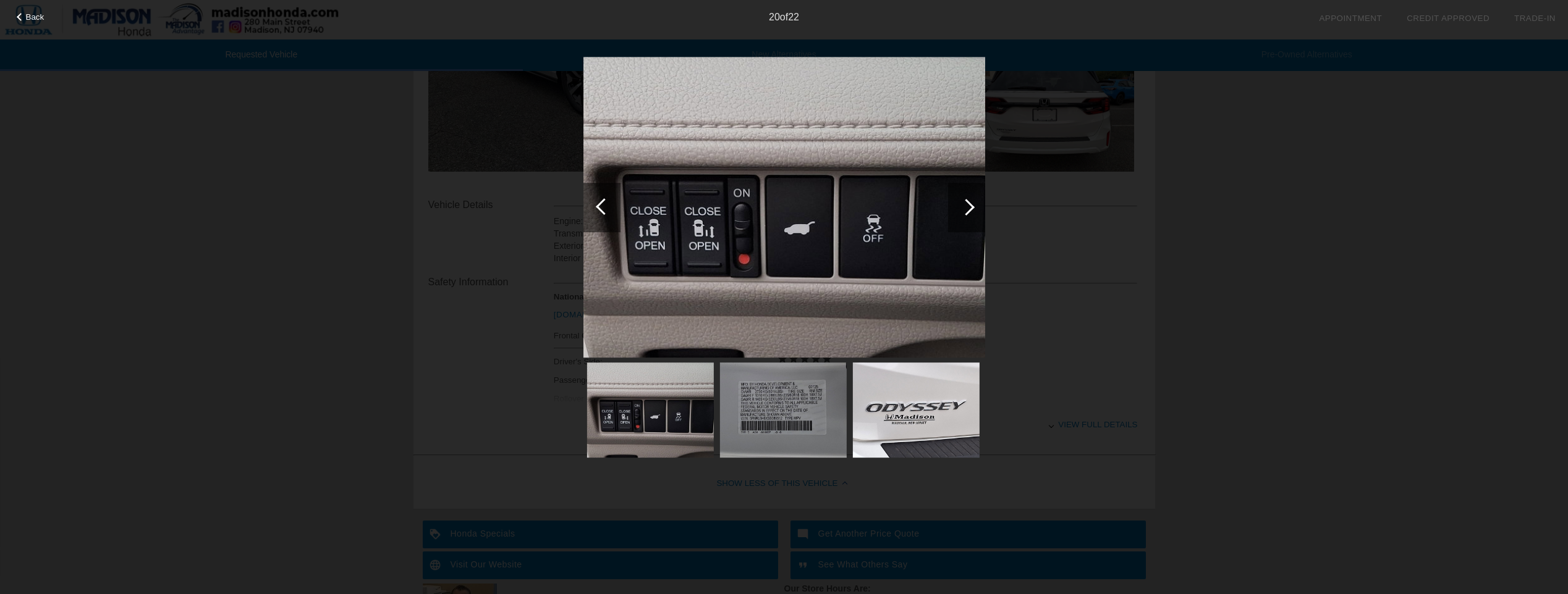
click at [964, 205] on div at bounding box center [966, 207] width 17 height 17
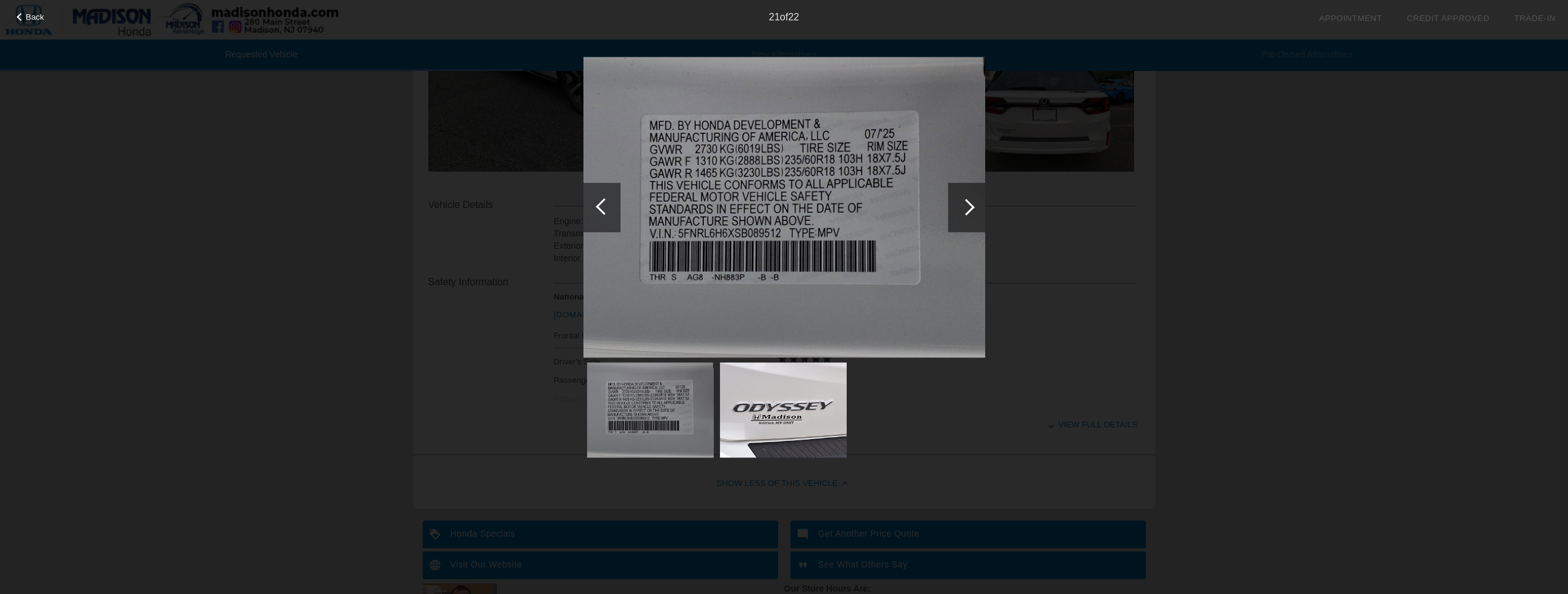
click at [964, 205] on div at bounding box center [966, 207] width 17 height 17
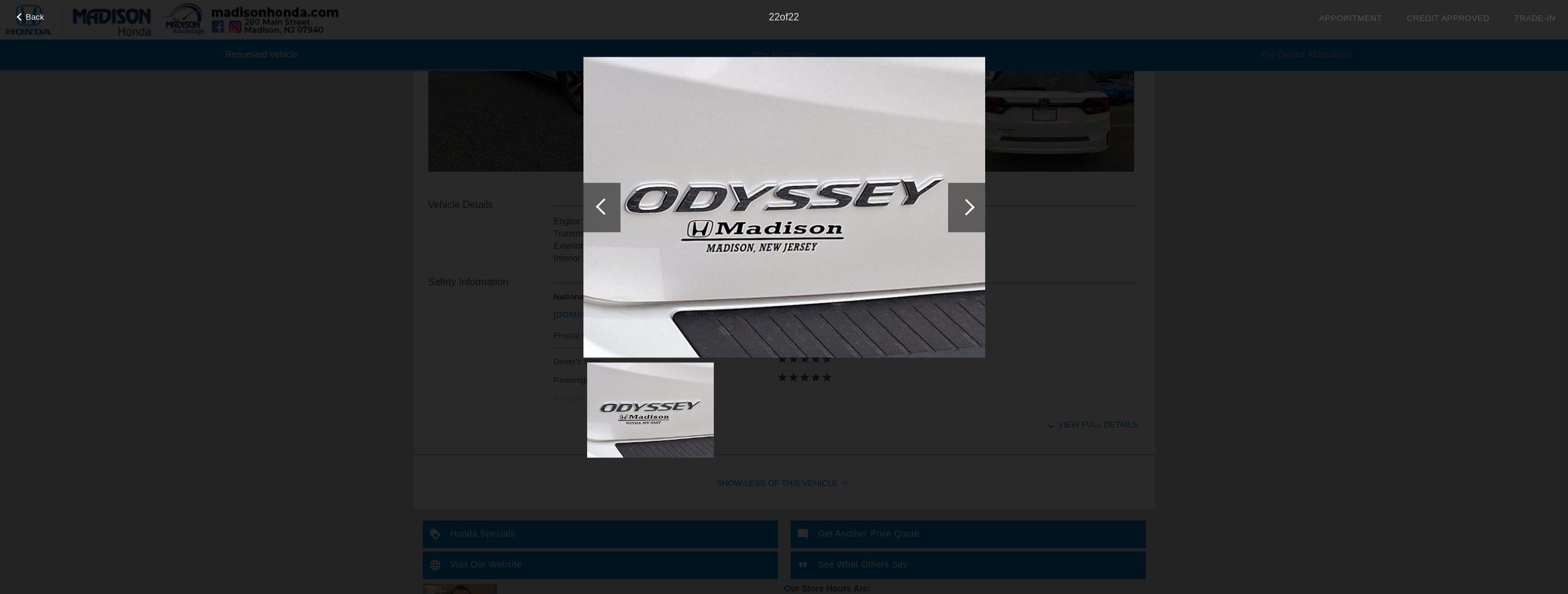
click at [964, 205] on div at bounding box center [966, 207] width 17 height 17
click at [978, 205] on div at bounding box center [966, 207] width 37 height 50
click at [241, 389] on div "Back 22 of 22" at bounding box center [784, 297] width 1568 height 594
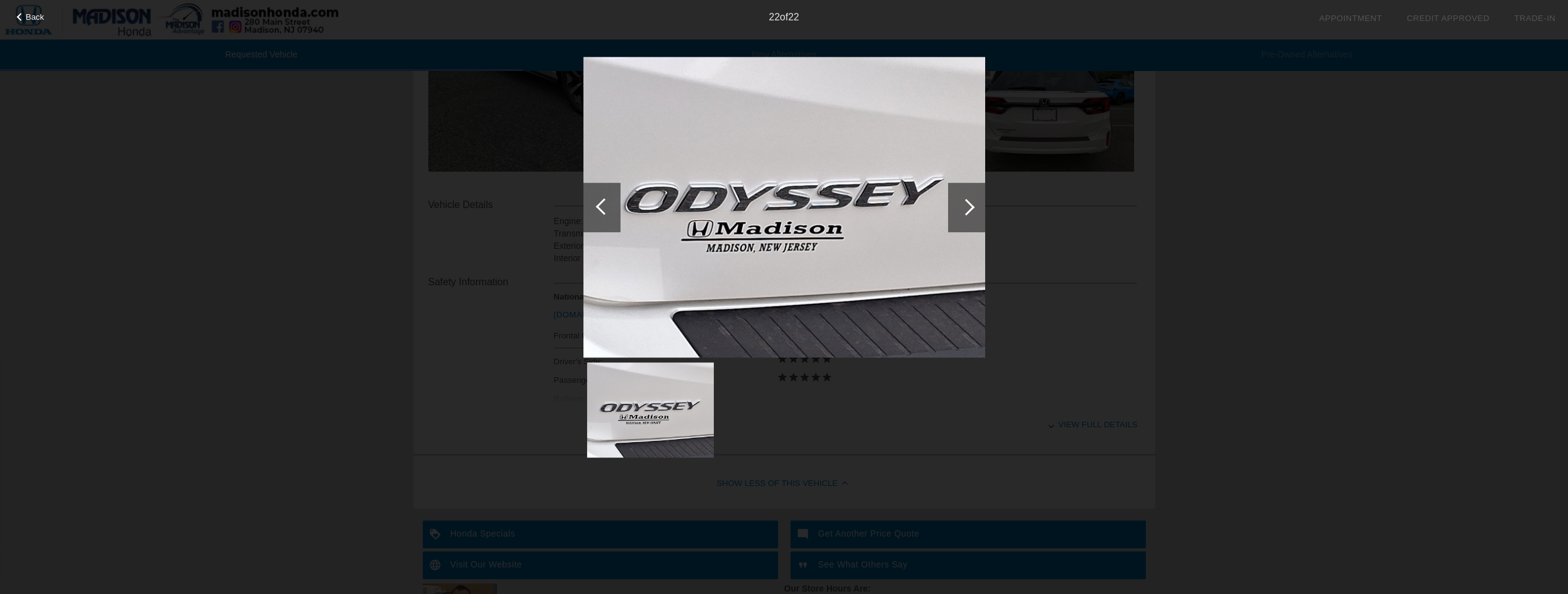
click at [678, 497] on div "Back 22 of 22" at bounding box center [784, 297] width 1568 height 594
drag, startPoint x: 970, startPoint y: 470, endPoint x: 977, endPoint y: 468, distance: 7.3
click at [974, 468] on div "Back 22 of 22" at bounding box center [784, 297] width 1568 height 594
click at [1091, 460] on div "Back 22 of 22" at bounding box center [784, 297] width 1568 height 594
click at [36, 15] on span "Back" at bounding box center [36, 17] width 19 height 9
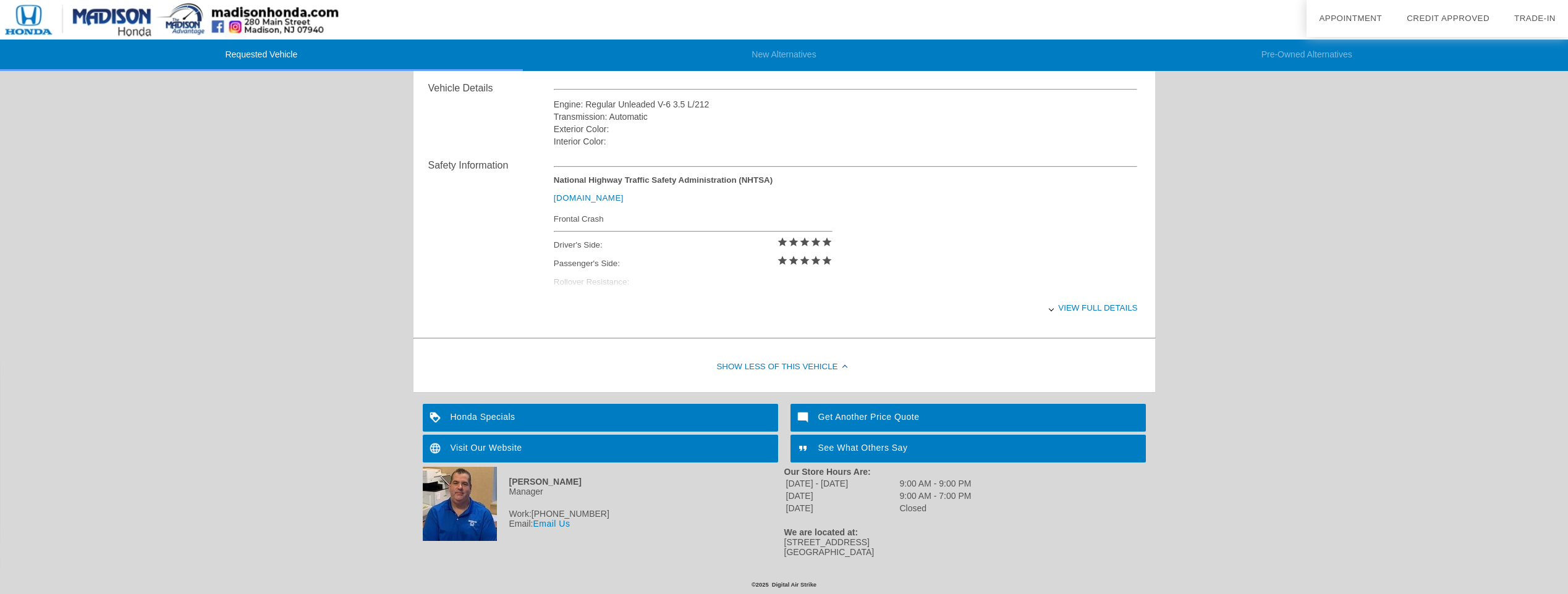
click at [1123, 304] on div "View full details" at bounding box center [845, 307] width 584 height 30
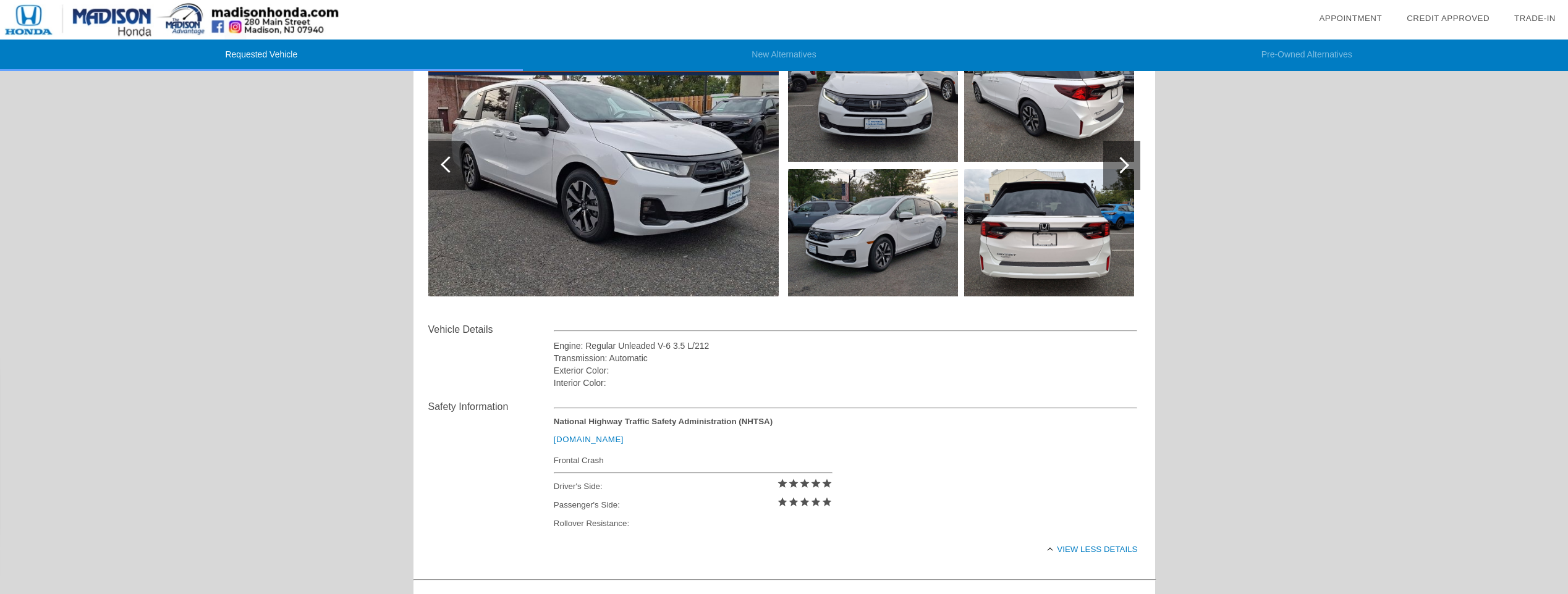
scroll to position [0, 0]
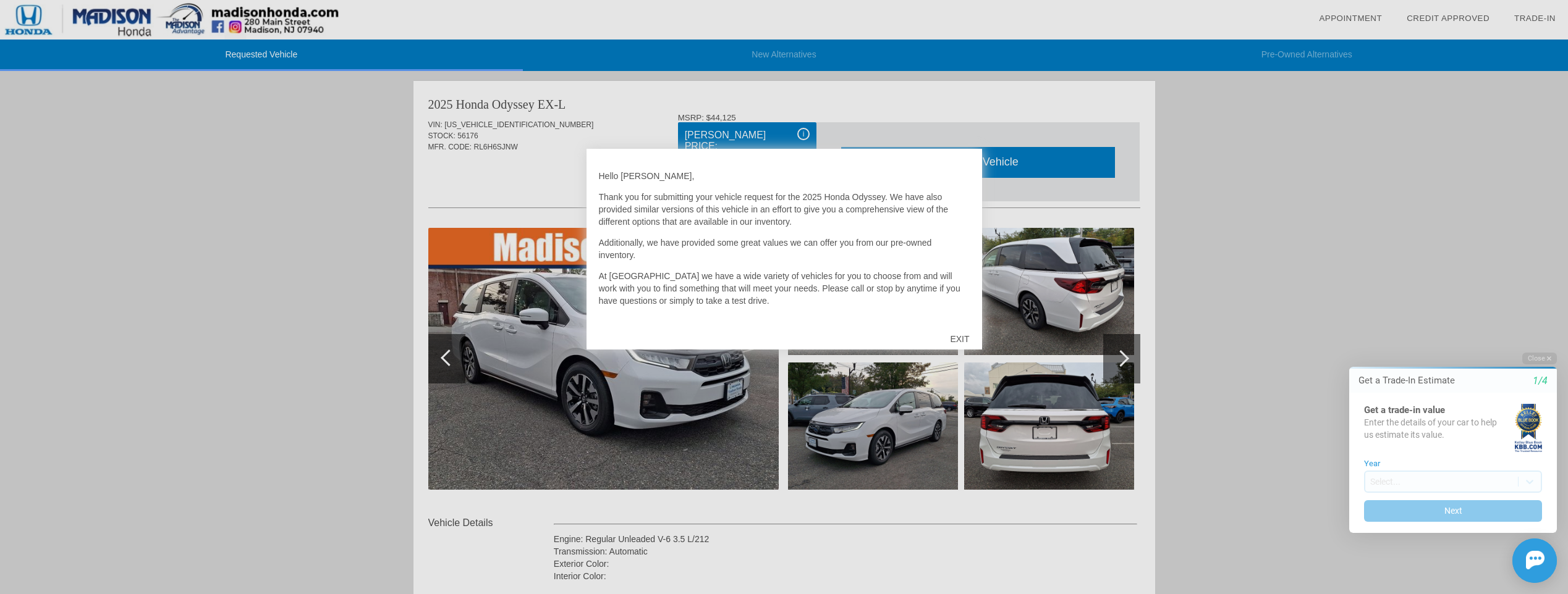
click at [962, 334] on div "EXIT" at bounding box center [959, 339] width 44 height 37
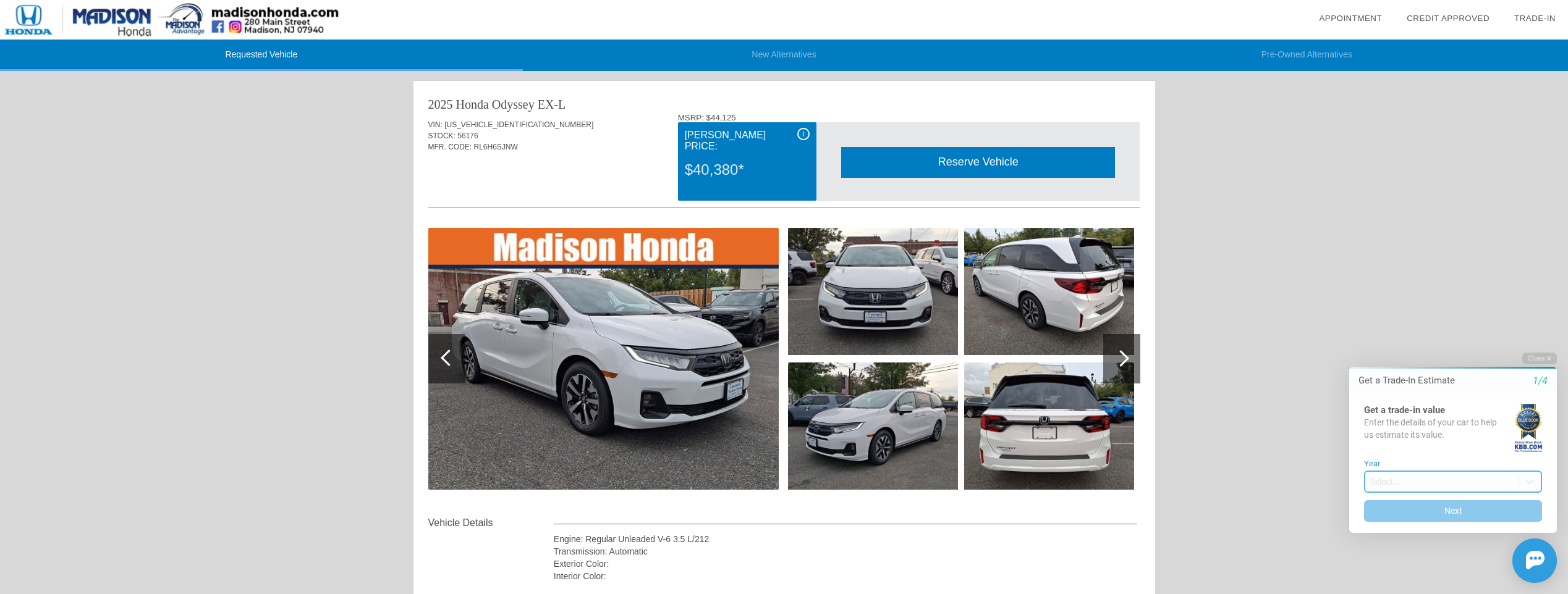
click at [1433, 342] on body "Welcome! Get a Trade-In Estimate 1/4 Get a trade-in value Enter the details of …" at bounding box center [1446, 342] width 245 height 0
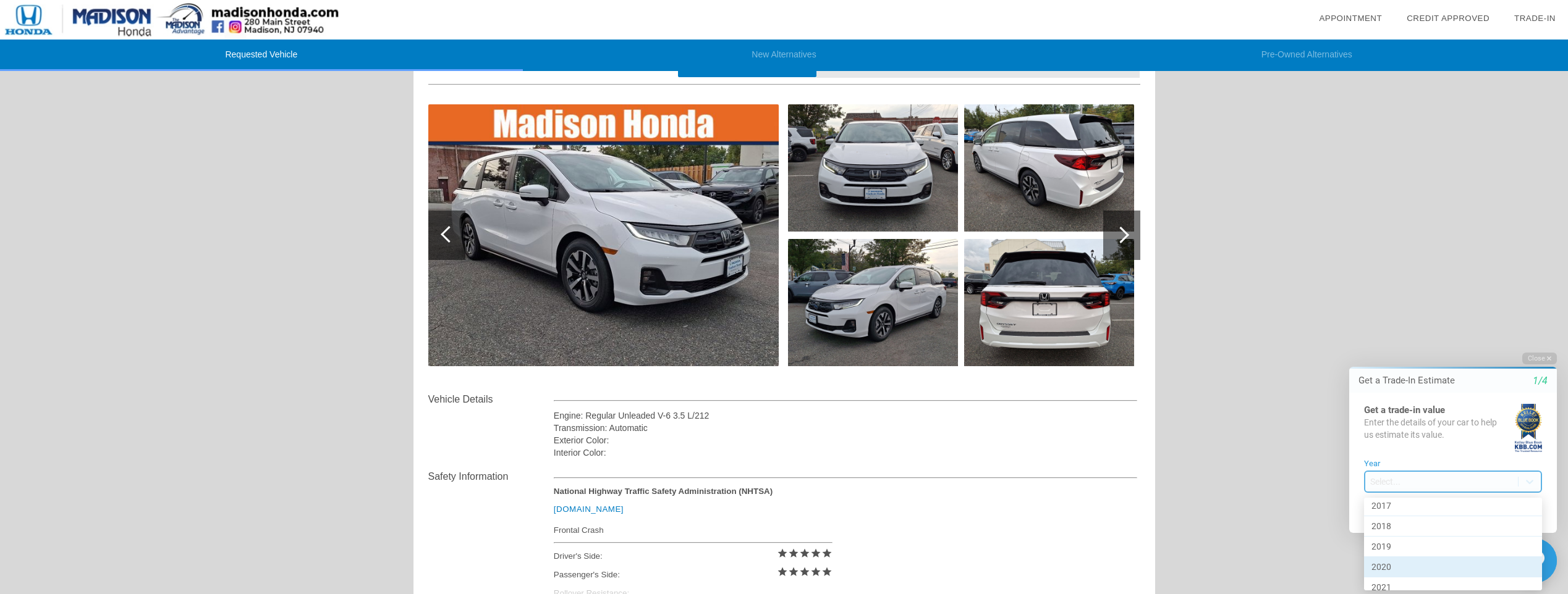
scroll to position [544, 0]
click at [1417, 517] on div "2019" at bounding box center [1452, 518] width 178 height 21
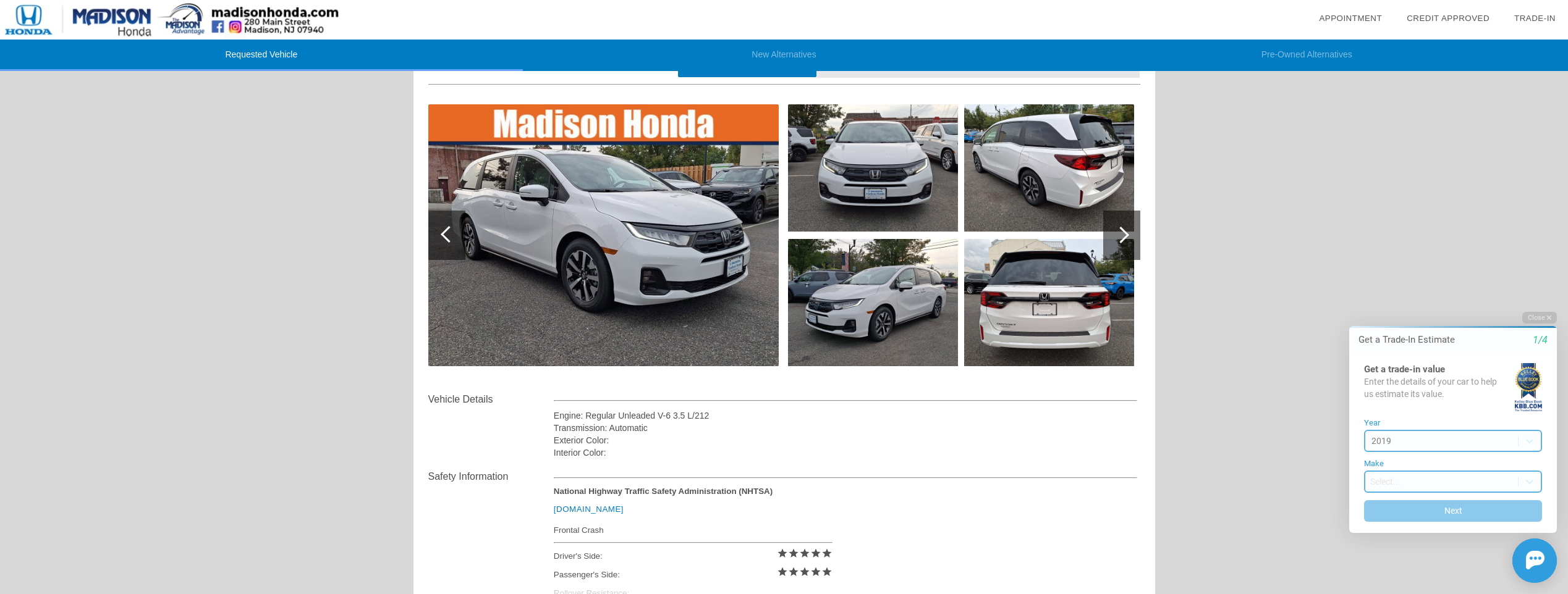
click at [1417, 301] on body "Welcome! Get a Trade-In Estimate 1/4 Get a trade-in value Enter the details of …" at bounding box center [1446, 301] width 245 height 0
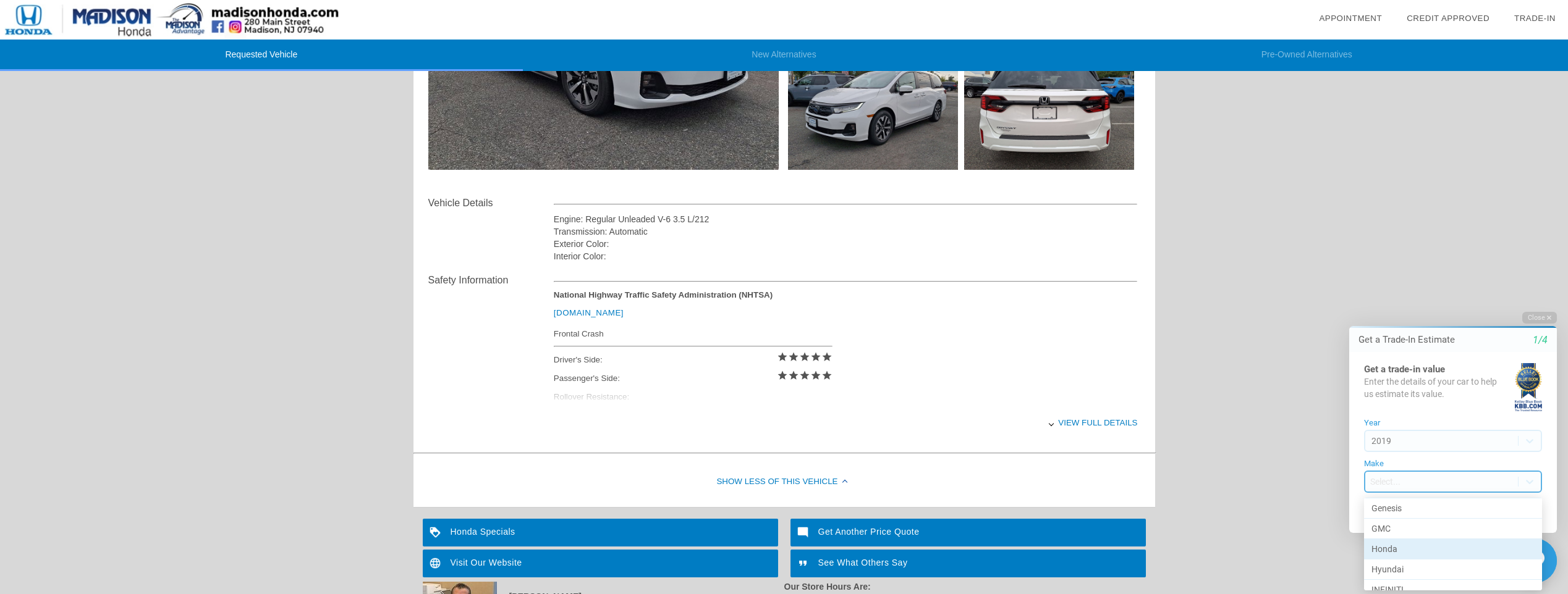
scroll to position [371, 0]
click at [1403, 528] on div "INFINITI" at bounding box center [1452, 529] width 178 height 21
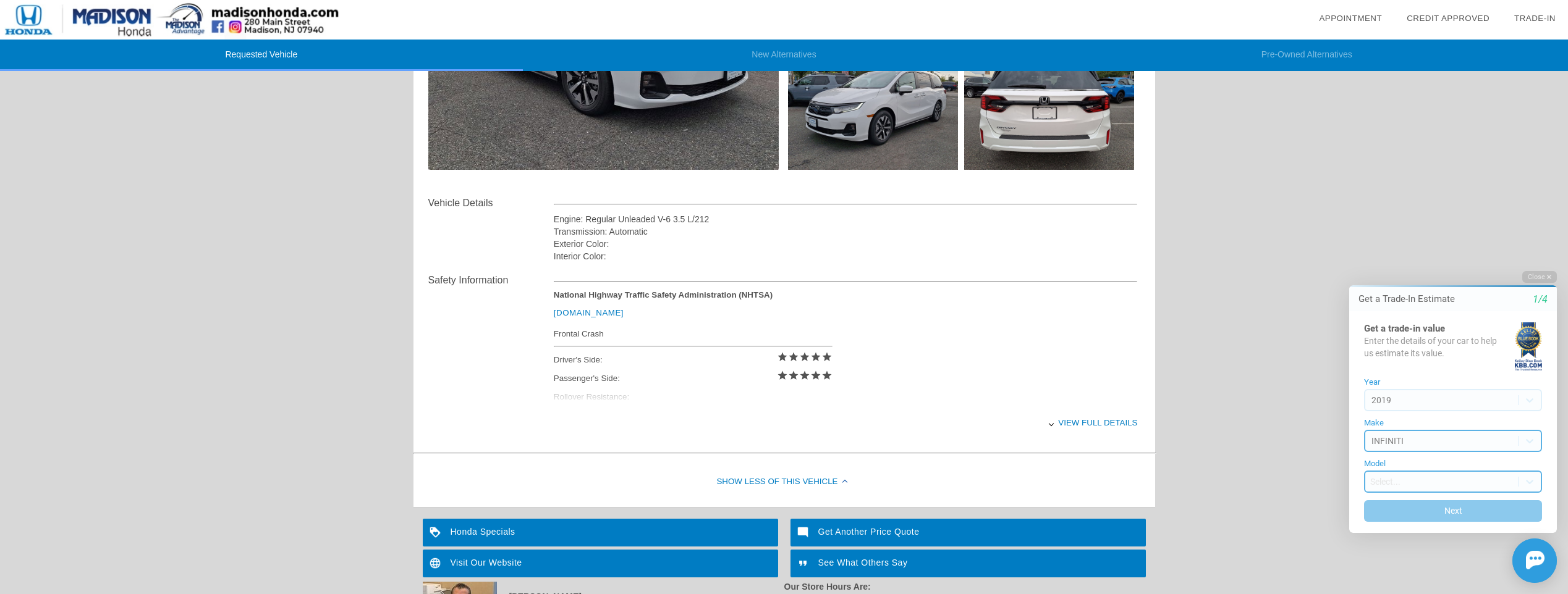
click at [1418, 260] on body "Welcome! Get a Trade-In Estimate 1/4 Get a trade-in value Enter the details of …" at bounding box center [1446, 260] width 245 height 0
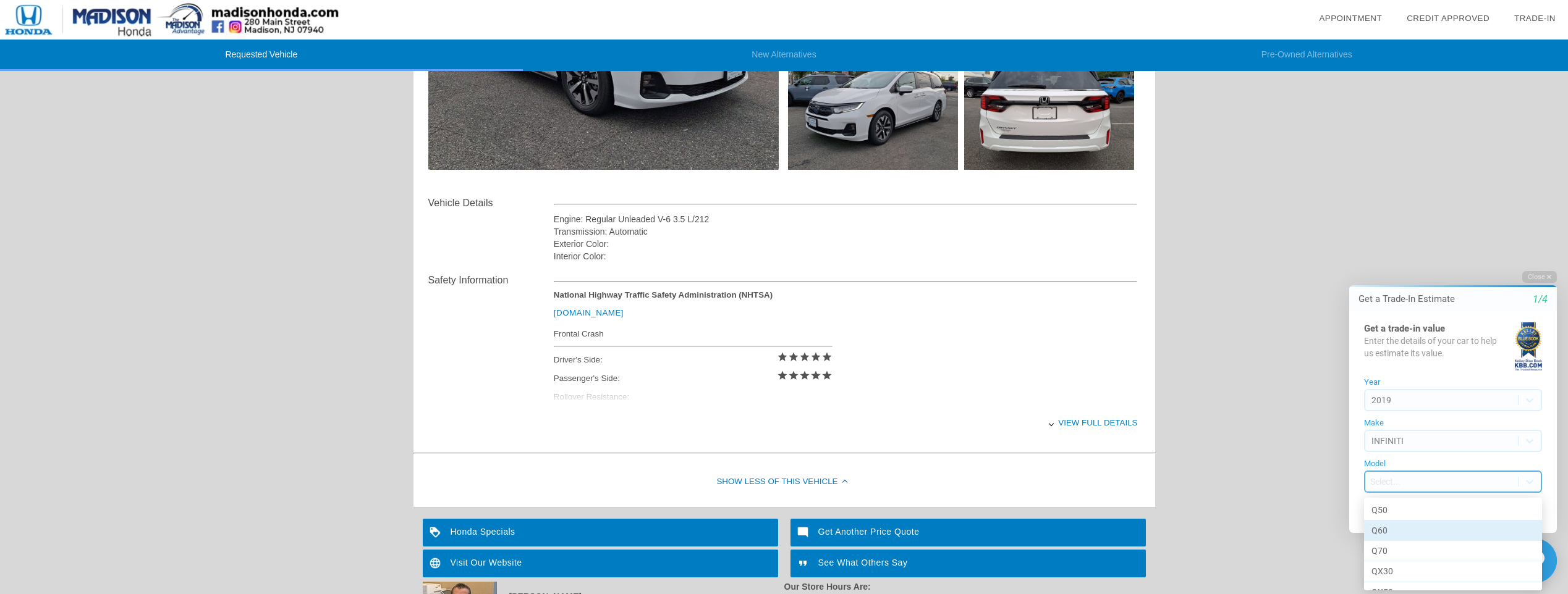
click at [1404, 524] on div "Q60" at bounding box center [1452, 530] width 178 height 21
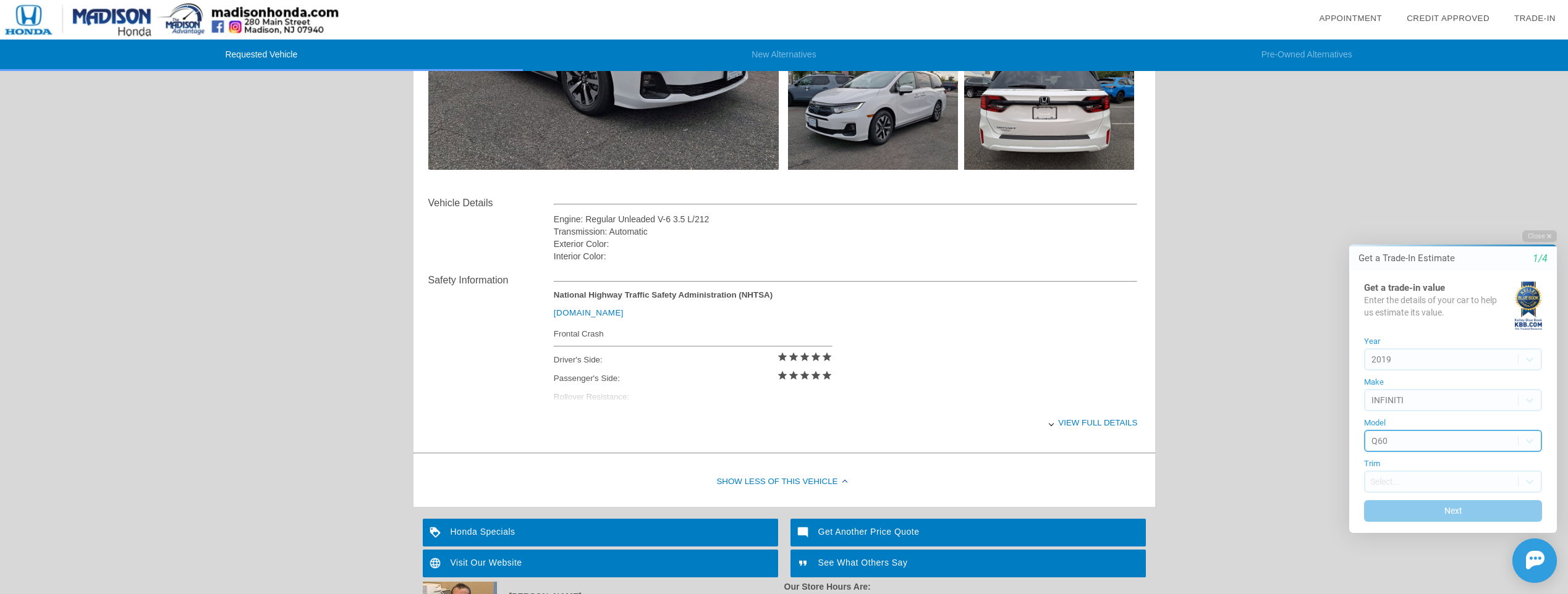
click at [1402, 219] on body "Welcome! Get a Trade-In Estimate 1/4 Get a trade-in value Enter the details of …" at bounding box center [1446, 219] width 245 height 0
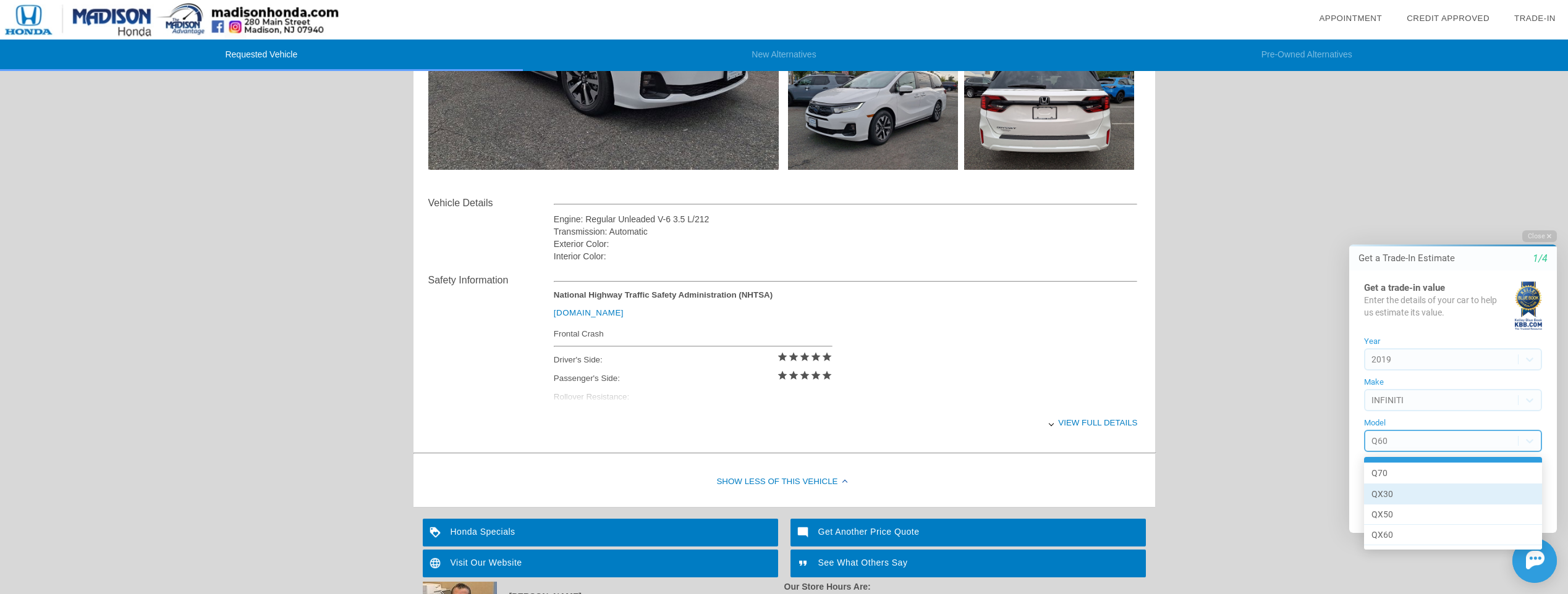
scroll to position [55, 0]
click at [1400, 511] on div "QX60" at bounding box center [1452, 517] width 178 height 21
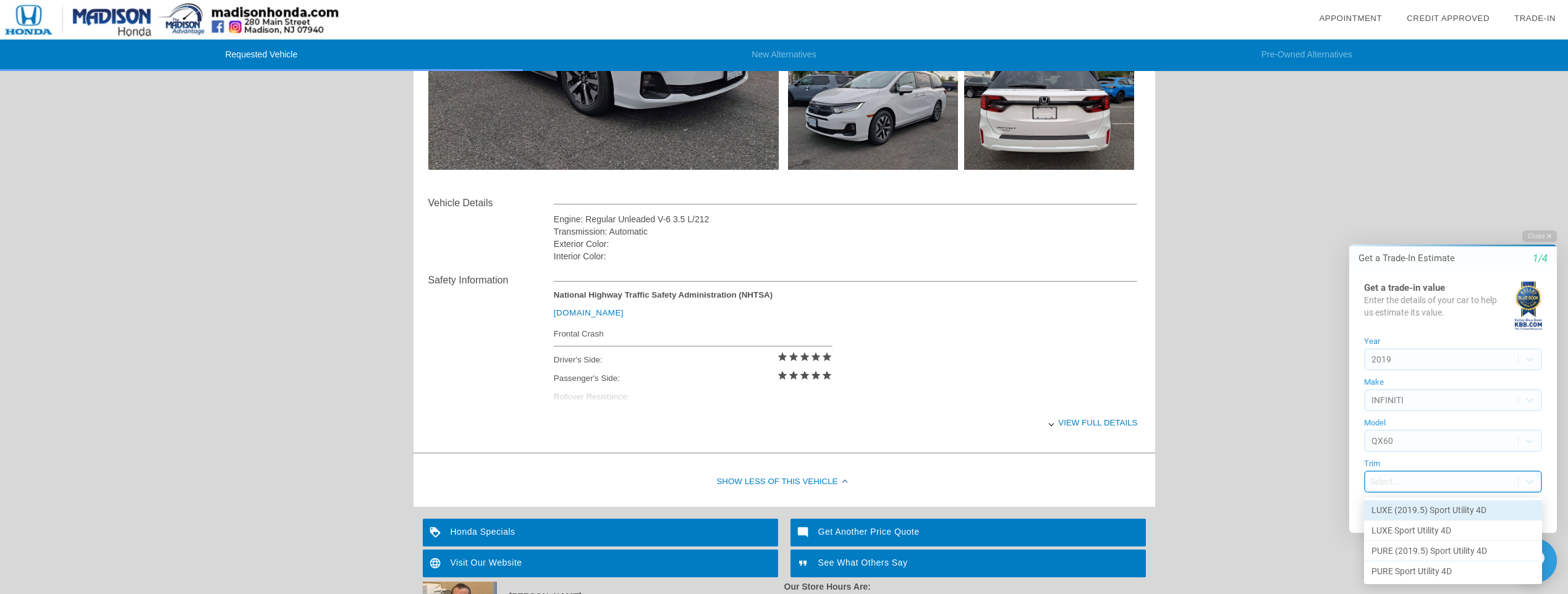
click at [1444, 219] on body "Welcome! Get a Trade-In Estimate 1/4 Get a trade-in value Enter the details of …" at bounding box center [1446, 219] width 245 height 0
click at [1437, 526] on div "LUXE Sport Utility 4D" at bounding box center [1452, 530] width 178 height 21
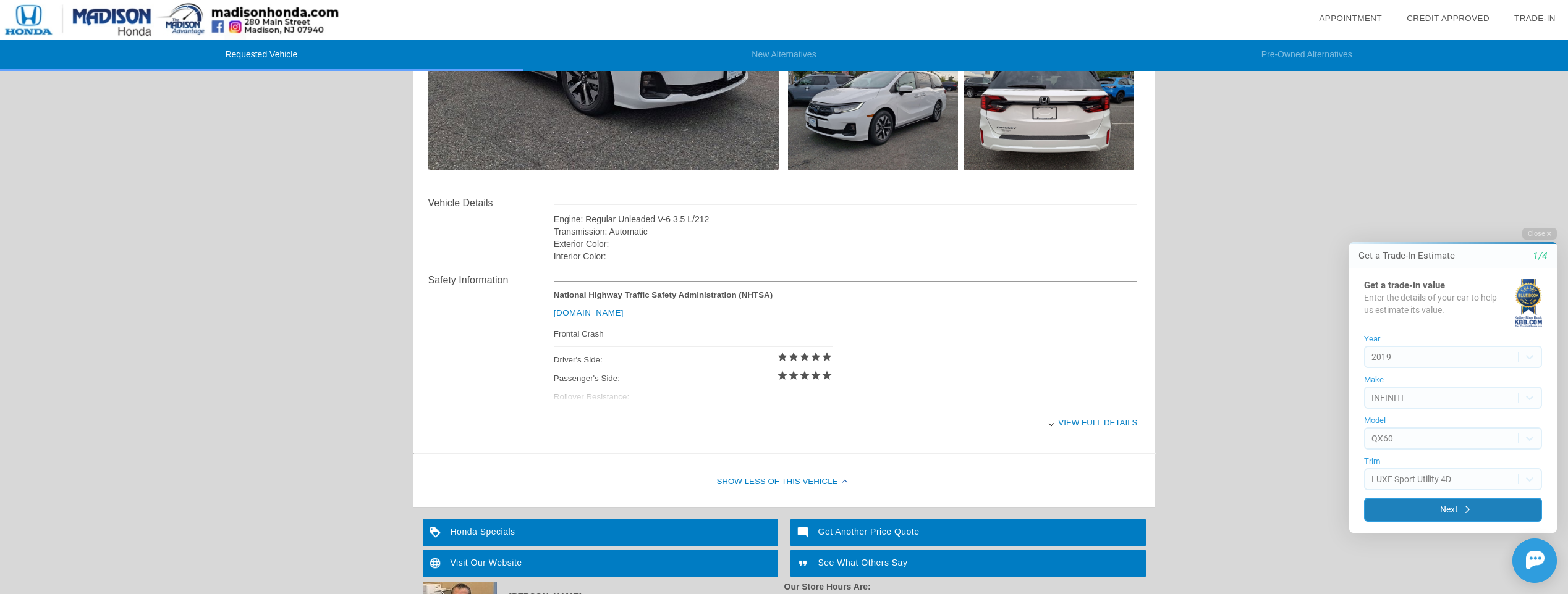
click at [1437, 515] on button "Next" at bounding box center [1452, 510] width 178 height 24
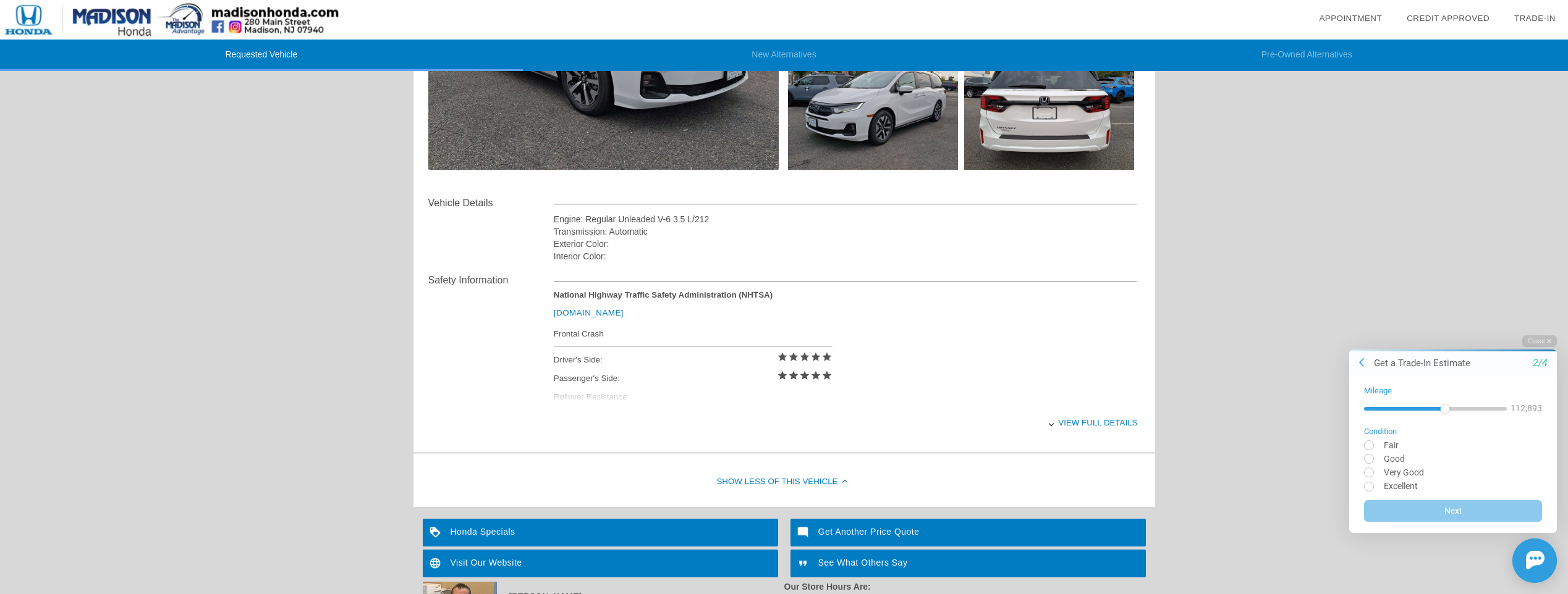
drag, startPoint x: 1363, startPoint y: 411, endPoint x: 1445, endPoint y: 411, distance: 82.0
click at [1445, 411] on div at bounding box center [1445, 408] width 9 height 9
click at [1367, 470] on input "radio" at bounding box center [1452, 472] width 178 height 9
radio input "true"
click at [1465, 508] on icon "submit" at bounding box center [1467, 508] width 5 height 8
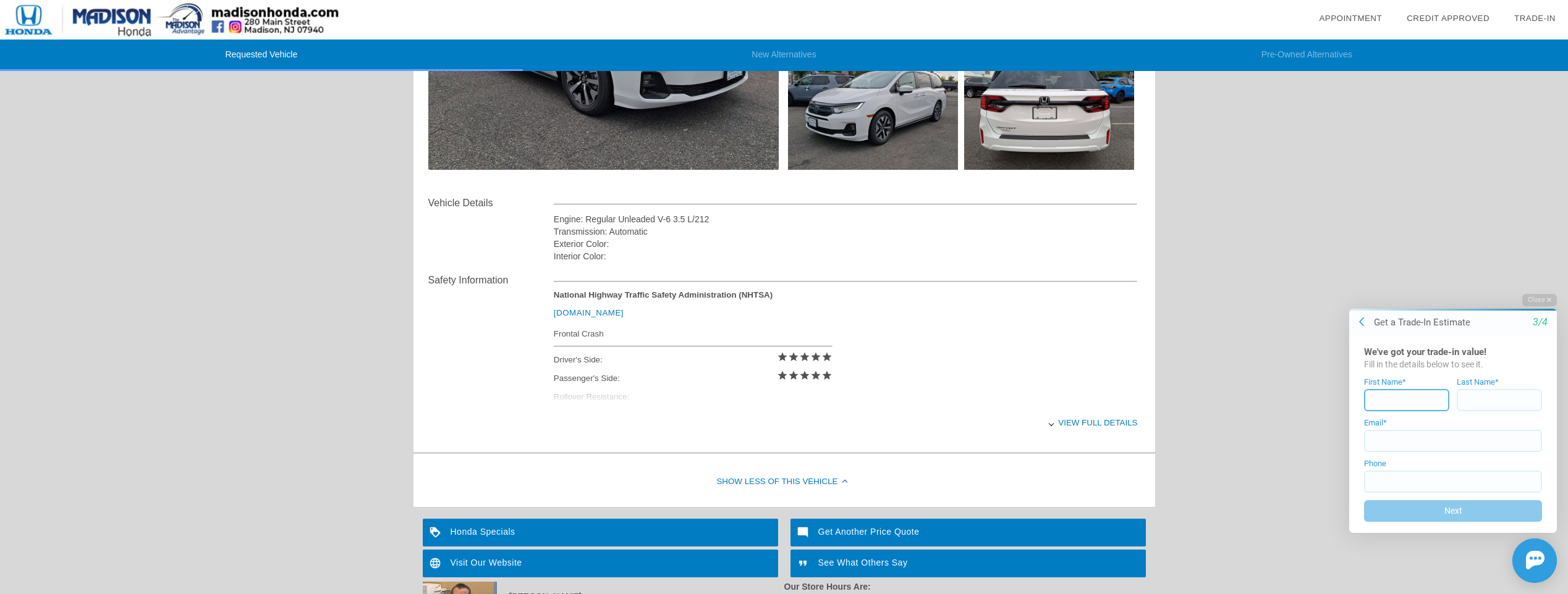
click at [1401, 403] on input at bounding box center [1405, 401] width 85 height 22
type input "Ruida"
type input "Shu"
type input "rayknight44@hotmail.com"
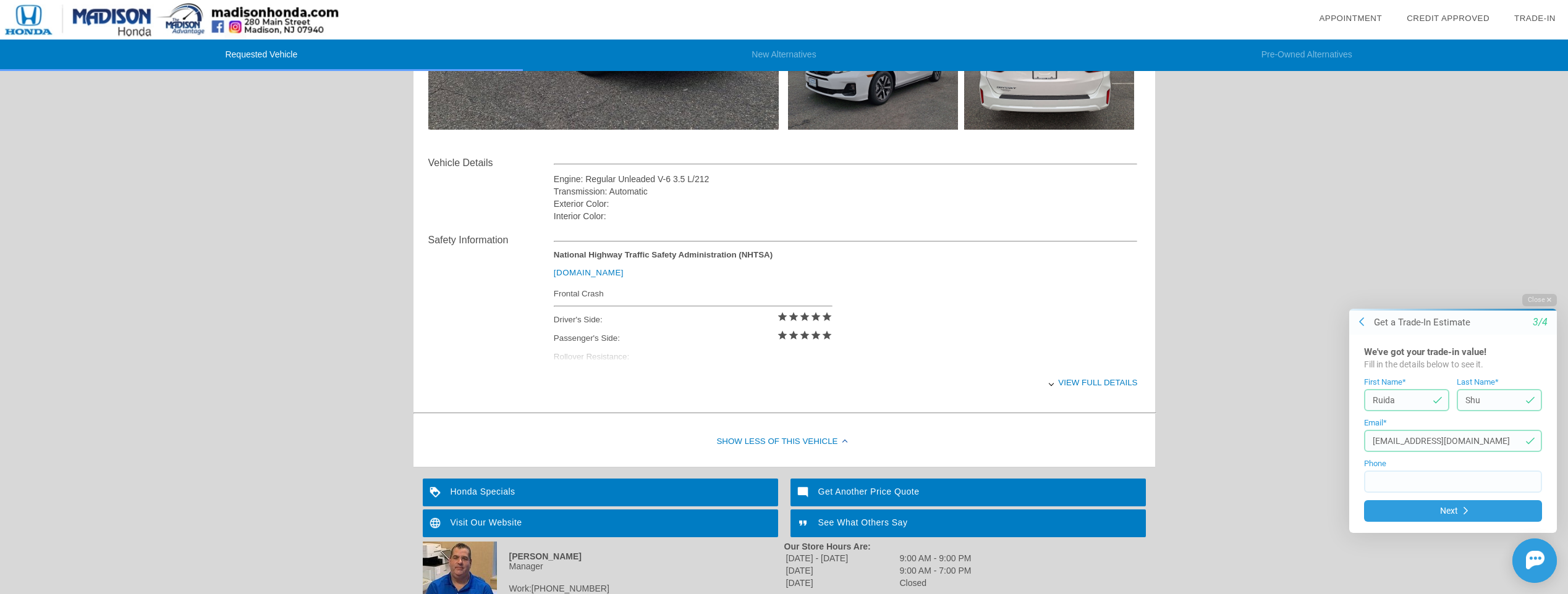
scroll to position [382, 0]
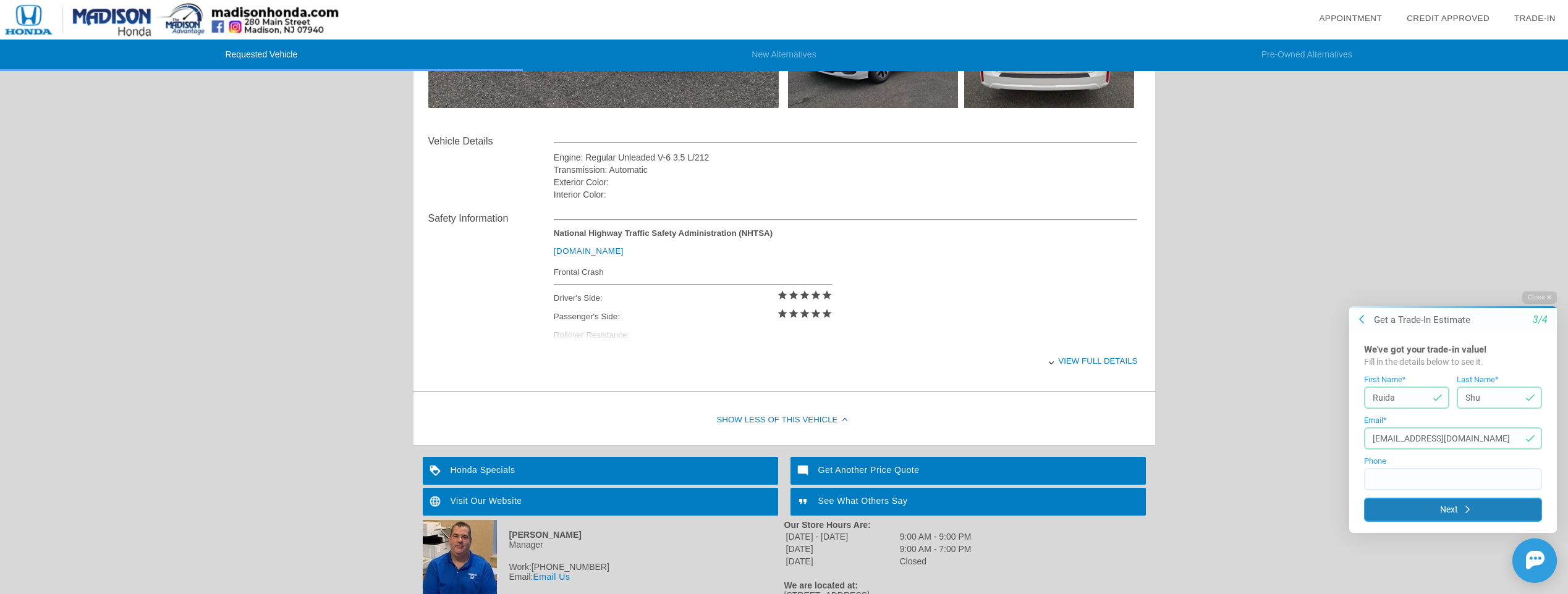
click at [1452, 511] on button "Next" at bounding box center [1452, 510] width 178 height 24
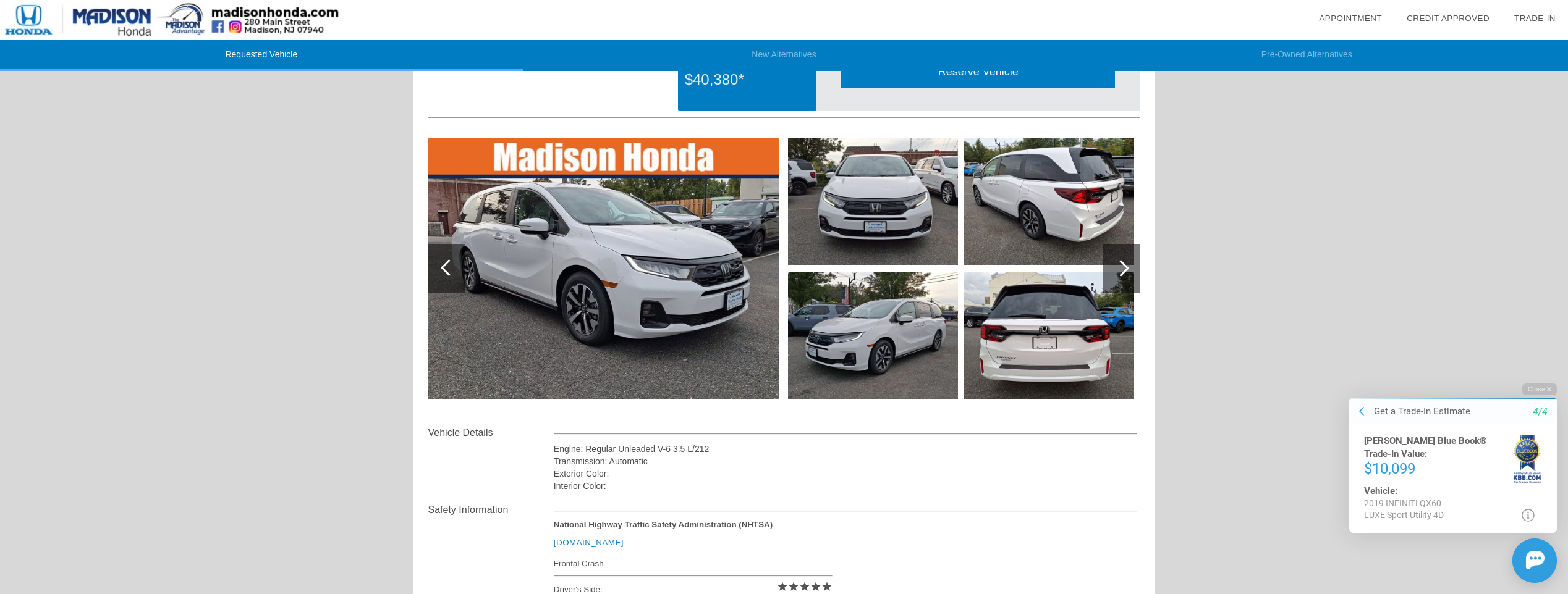
scroll to position [0, 0]
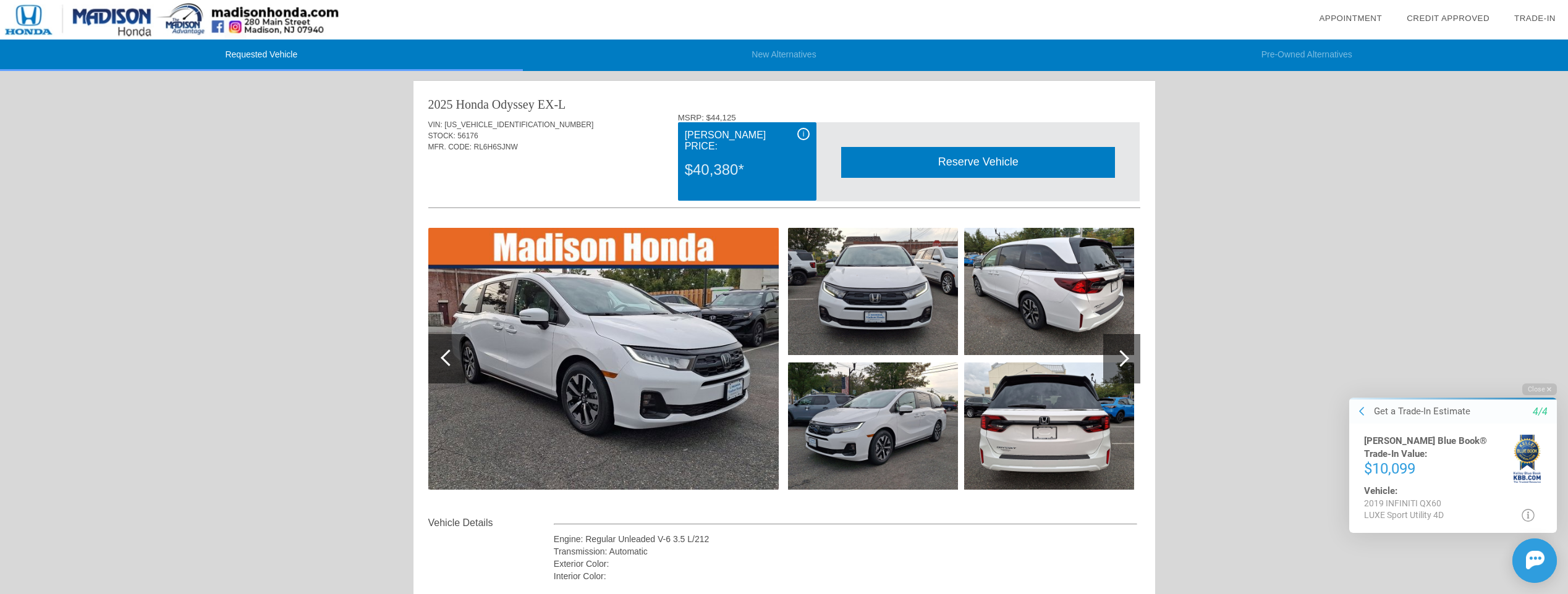
click at [975, 168] on div "Reserve Vehicle" at bounding box center [977, 162] width 274 height 30
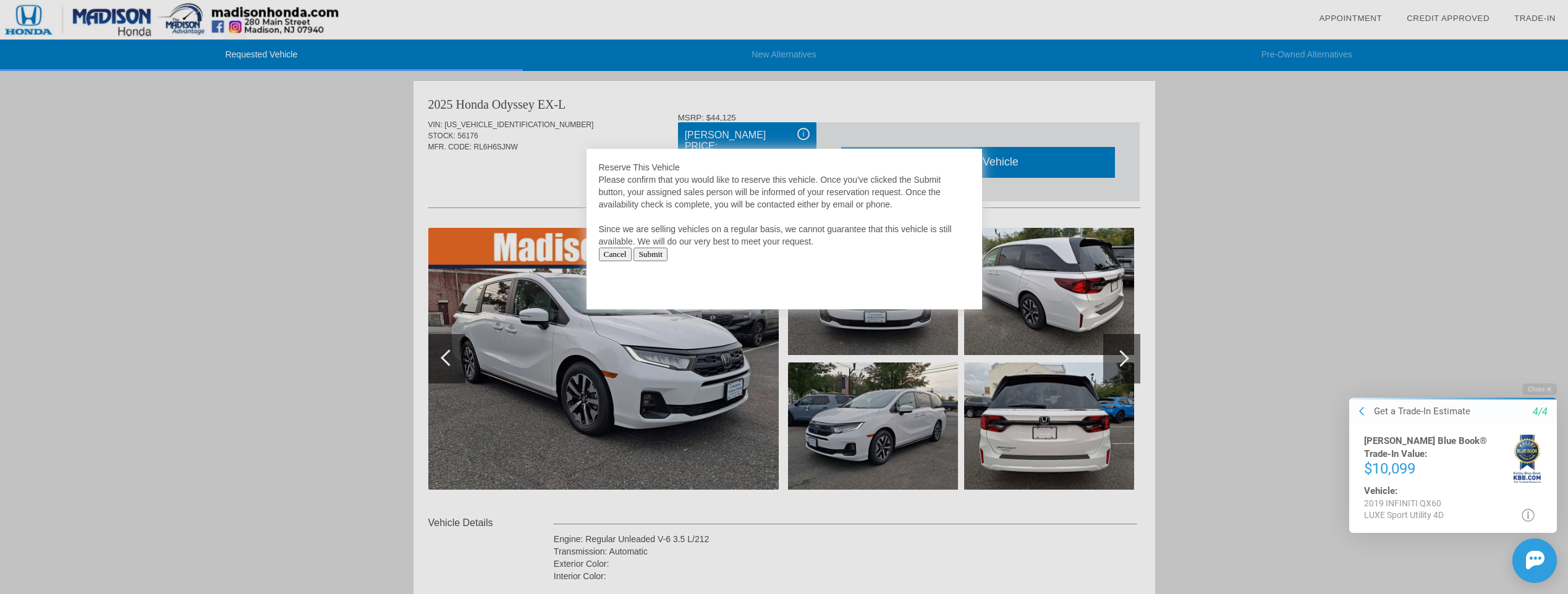
click at [620, 259] on input "Cancel" at bounding box center [615, 254] width 33 height 14
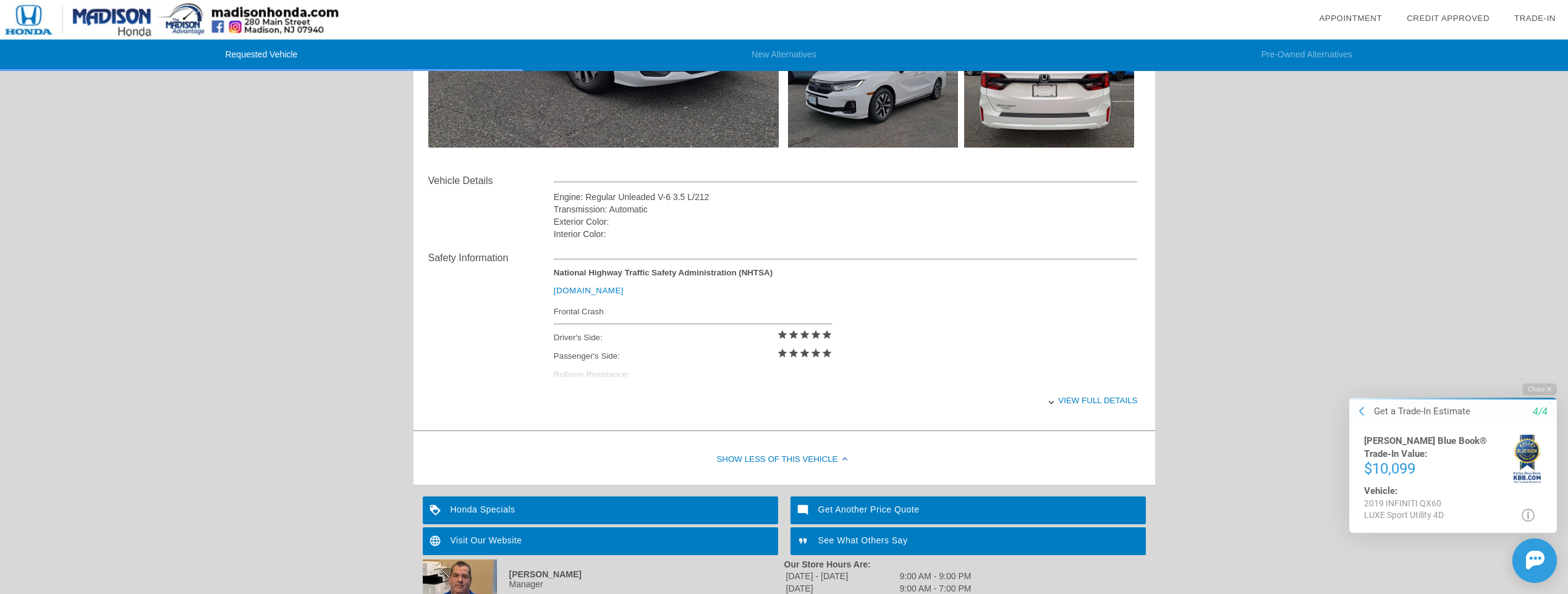
scroll to position [371, 0]
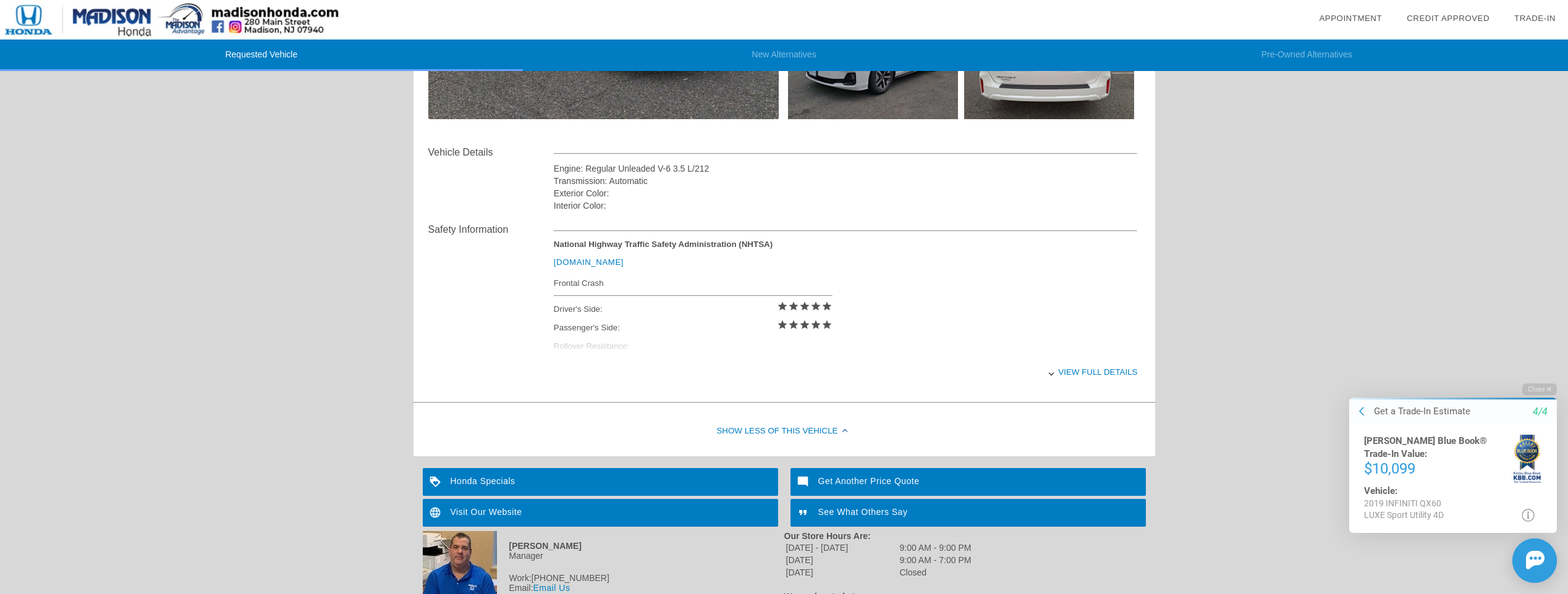
click at [1096, 376] on div "View full details" at bounding box center [845, 372] width 584 height 30
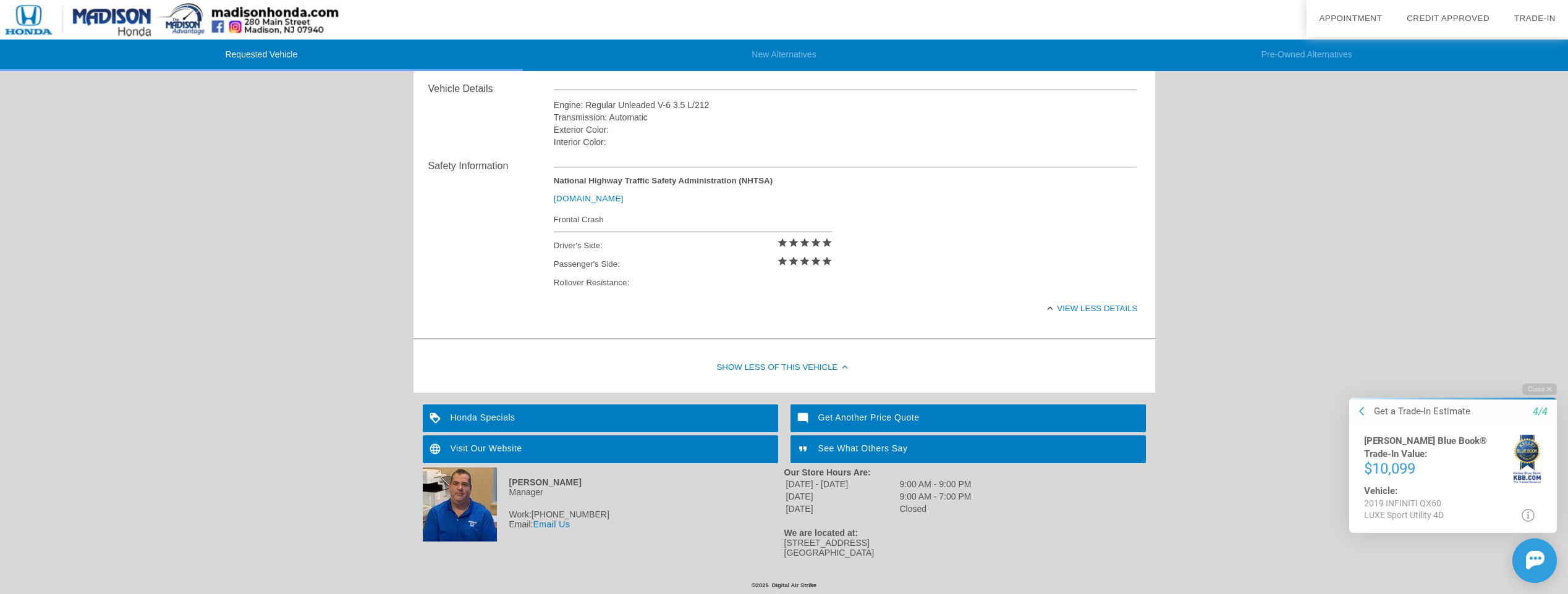
scroll to position [440, 0]
click at [505, 446] on div "Visit Our Website" at bounding box center [600, 449] width 355 height 28
